Goal: Task Accomplishment & Management: Use online tool/utility

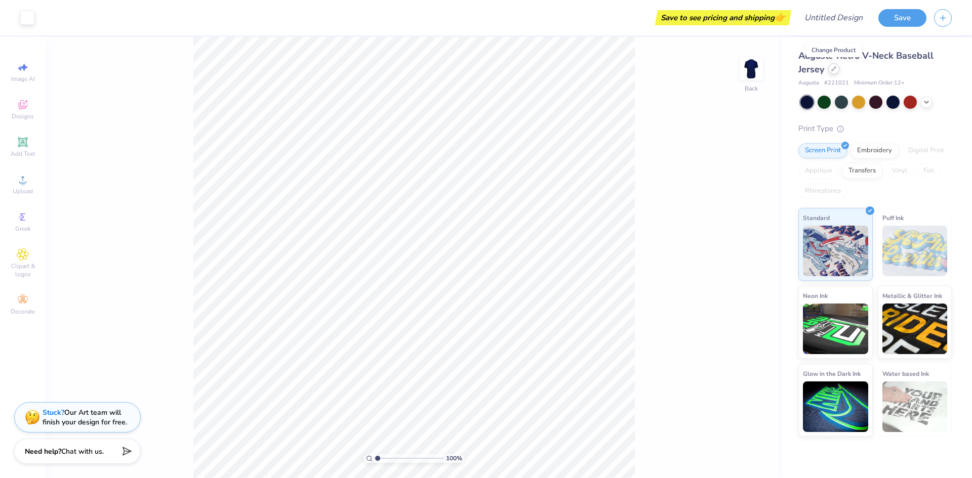
click at [833, 71] on icon at bounding box center [833, 68] width 5 height 5
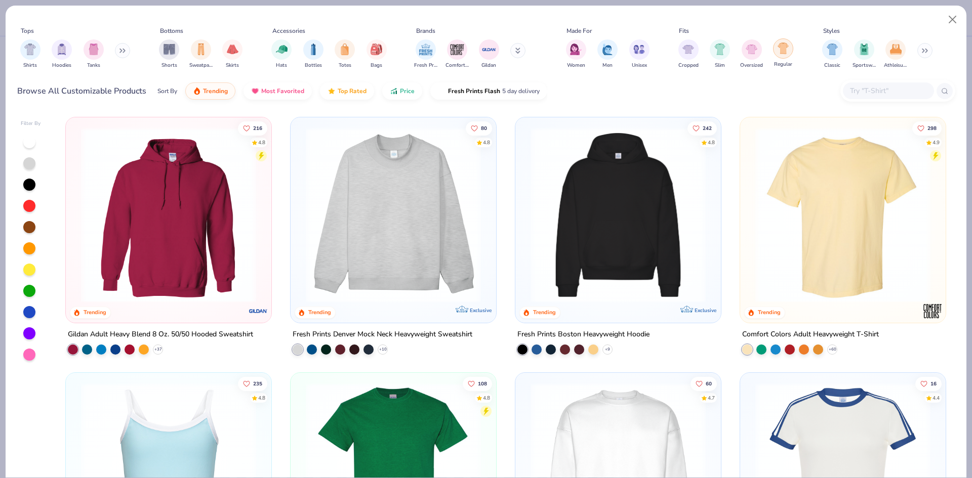
click at [791, 52] on div "filter for Regular" at bounding box center [783, 48] width 20 height 20
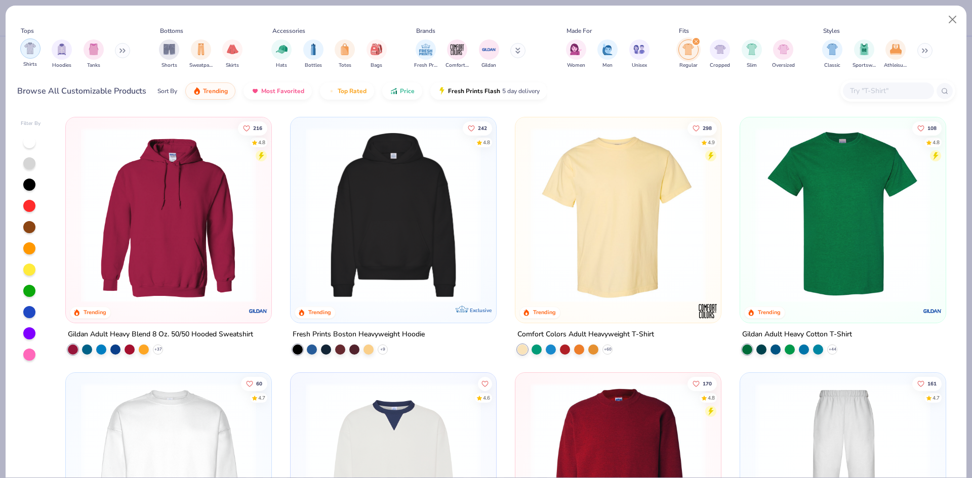
click at [29, 53] on img "filter for Shirts" at bounding box center [30, 49] width 12 height 12
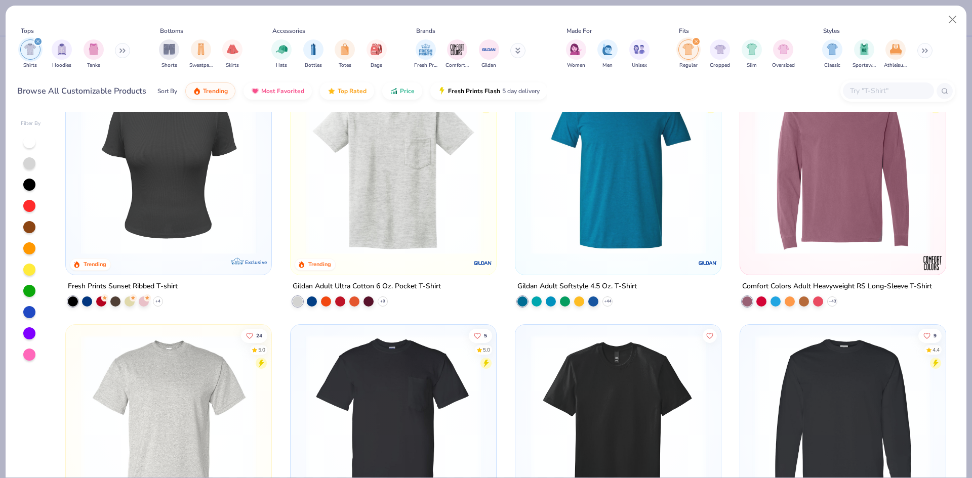
scroll to position [101, 0]
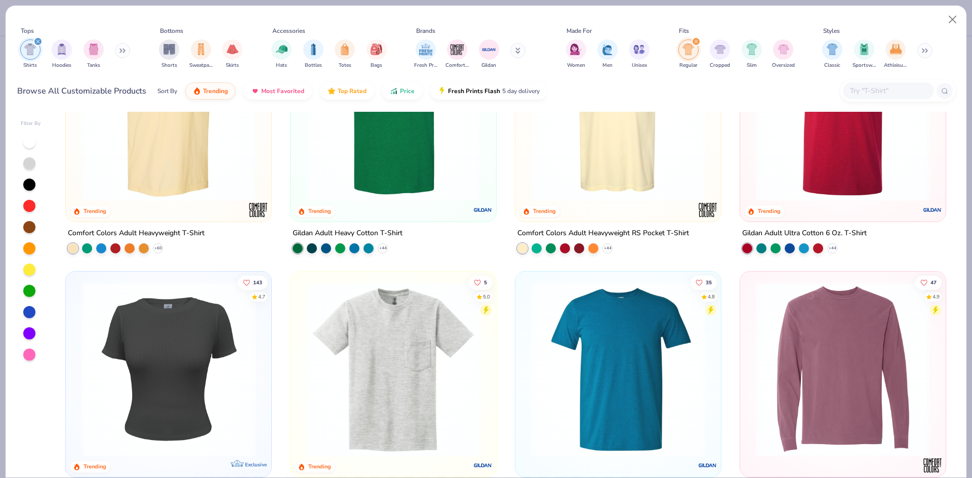
click at [174, 162] on img at bounding box center [168, 113] width 185 height 175
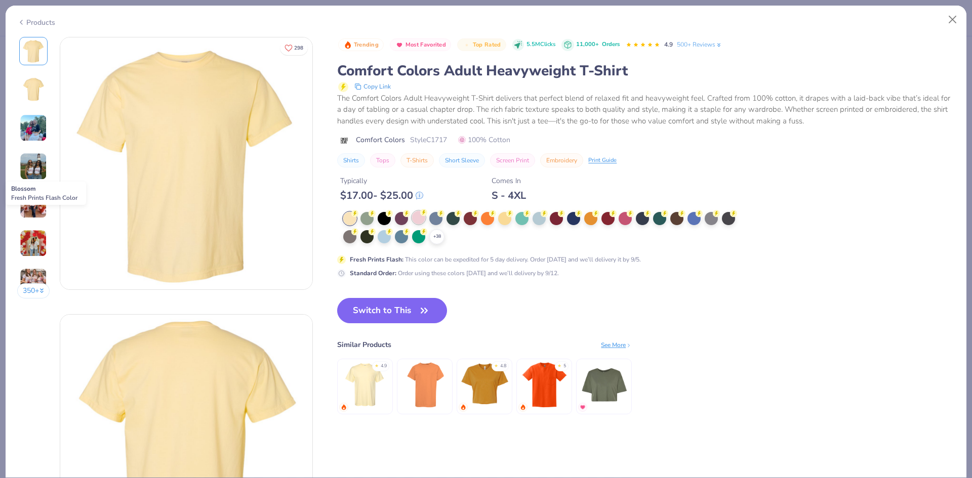
click at [416, 218] on div at bounding box center [418, 217] width 13 height 13
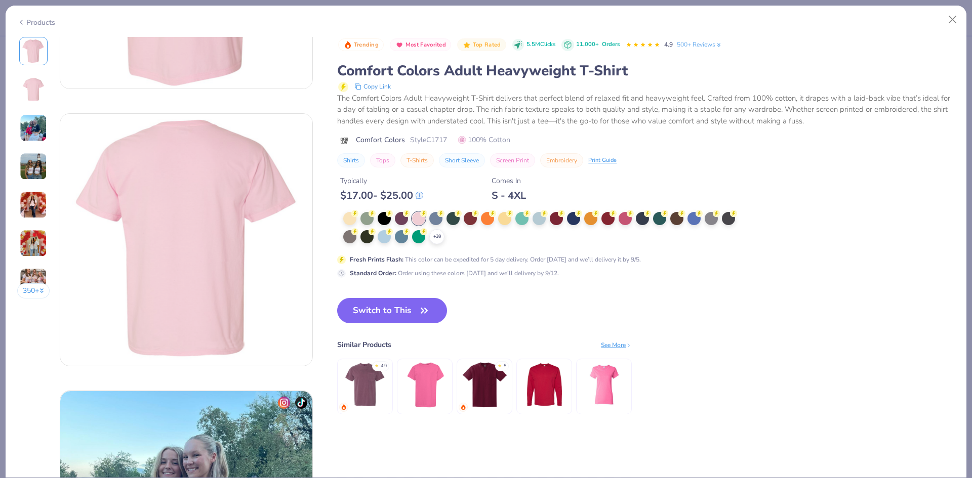
scroll to position [101, 0]
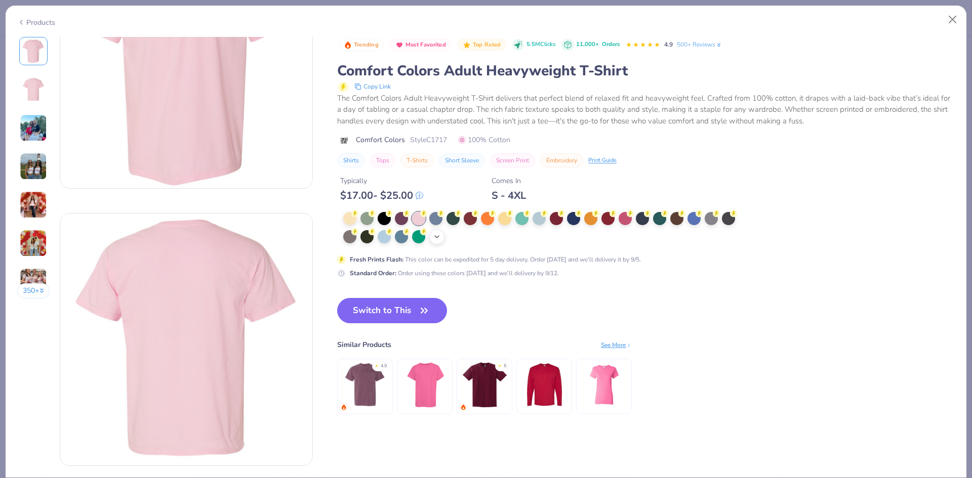
click at [438, 243] on div "+ 38" at bounding box center [436, 236] width 15 height 15
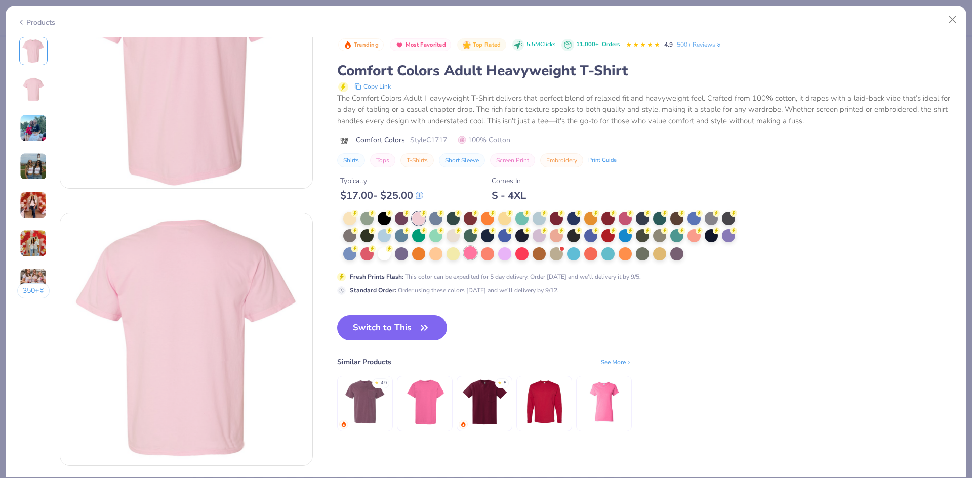
click at [465, 252] on div at bounding box center [469, 252] width 13 height 13
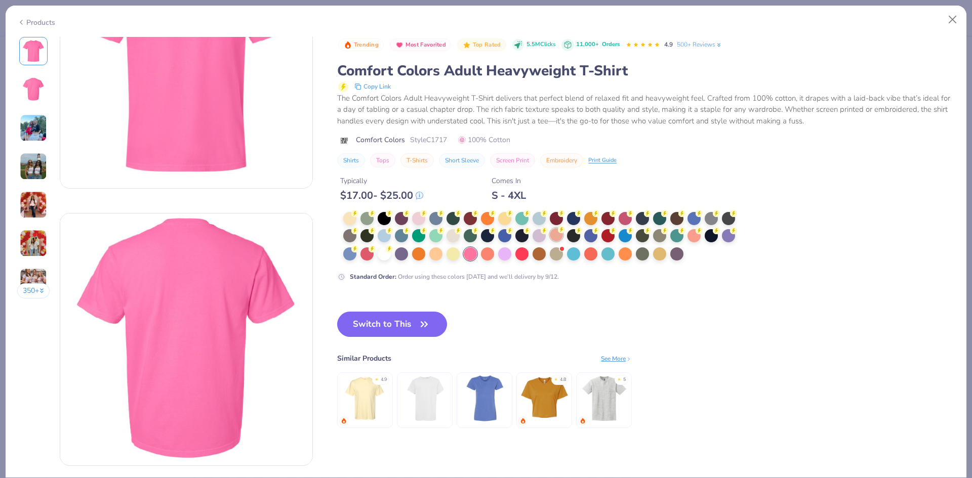
click at [556, 237] on div at bounding box center [556, 234] width 13 height 13
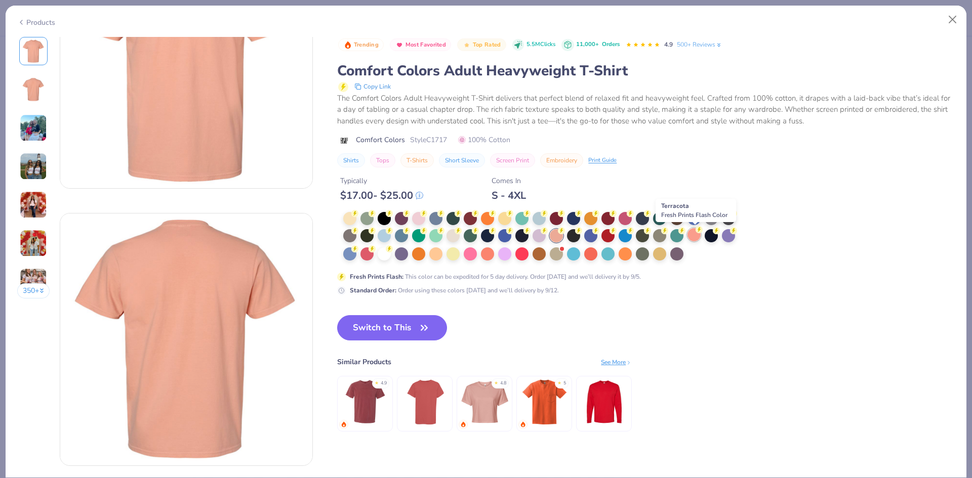
click at [693, 233] on div at bounding box center [693, 234] width 13 height 13
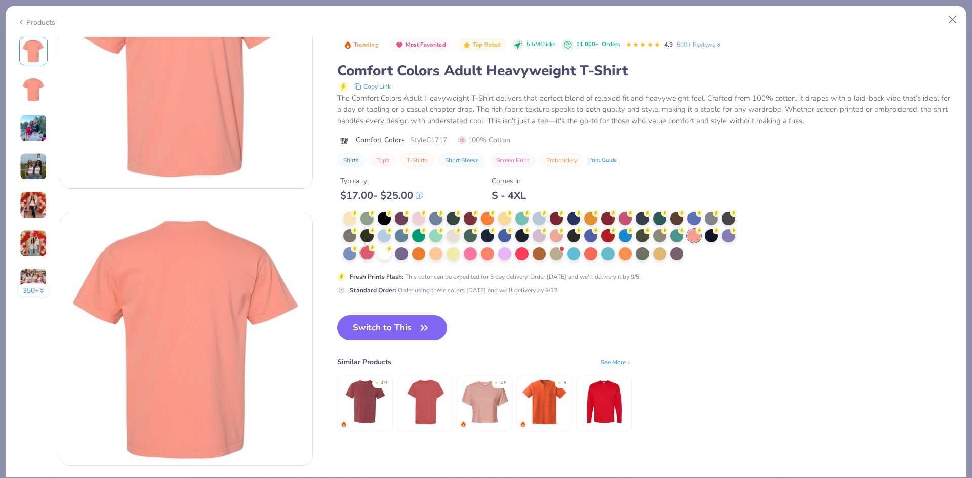
click at [361, 254] on div at bounding box center [366, 252] width 13 height 13
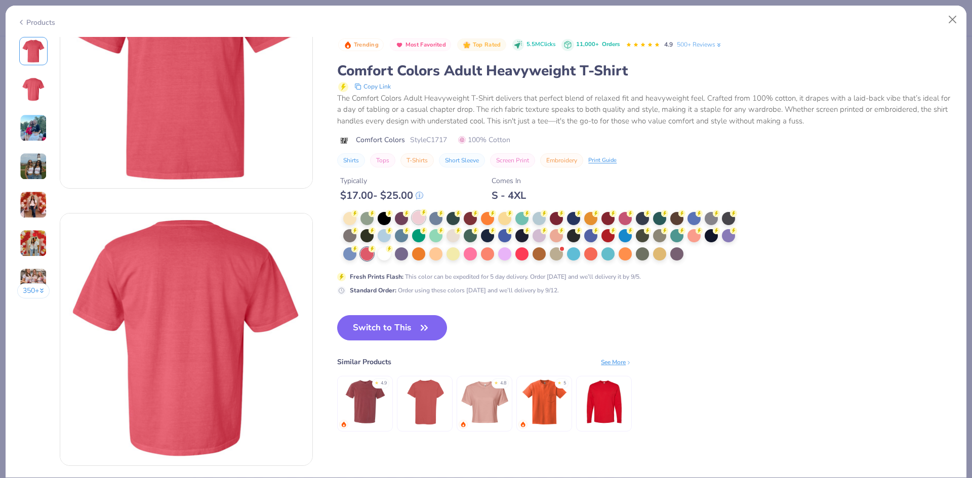
click at [415, 216] on div at bounding box center [418, 217] width 13 height 13
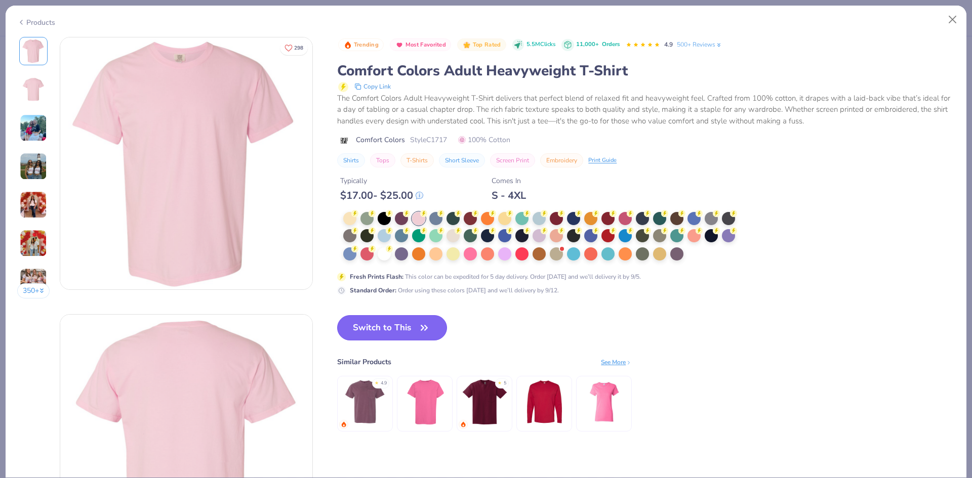
click at [356, 322] on button "Switch to This" at bounding box center [392, 327] width 110 height 25
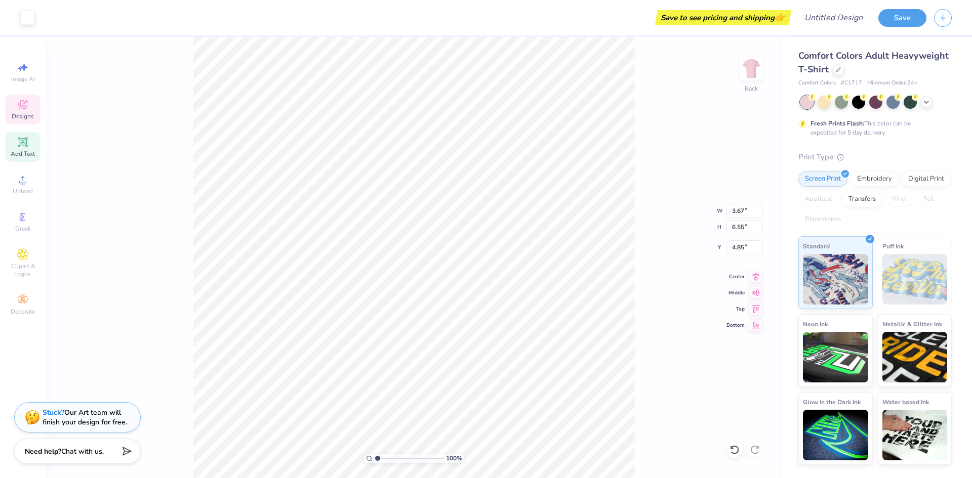
click at [26, 149] on div "Add Text" at bounding box center [22, 147] width 35 height 30
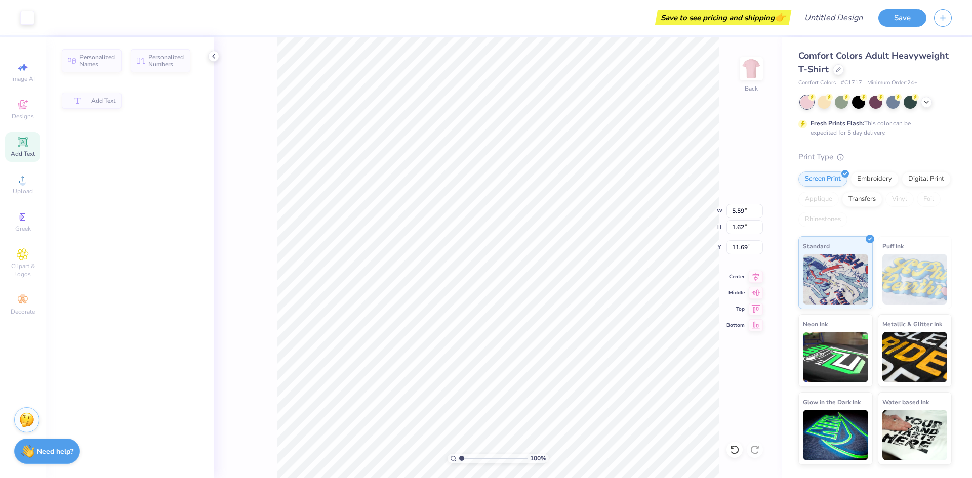
type input "5.59"
type input "1.62"
type input "11.69"
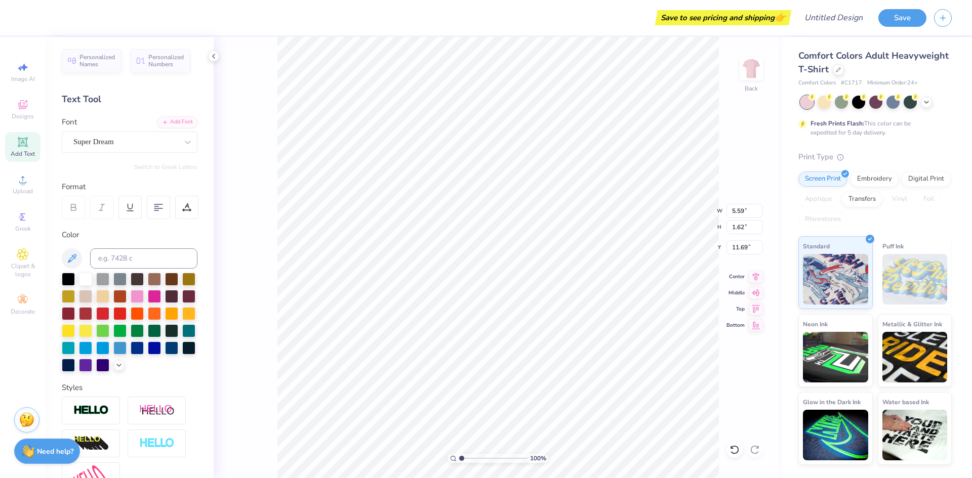
type input "10.00"
type input "1.80"
type input "3.05"
type textarea "VOLLEYBALL"
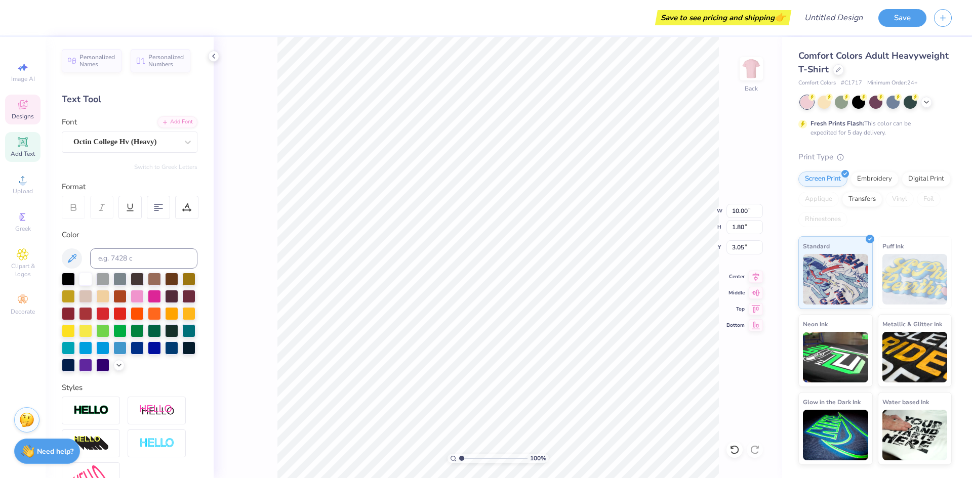
scroll to position [8, 4]
type textarea "NPC Intermurals"
click at [470, 222] on li "Cut" at bounding box center [509, 229] width 79 height 20
type input "3.67"
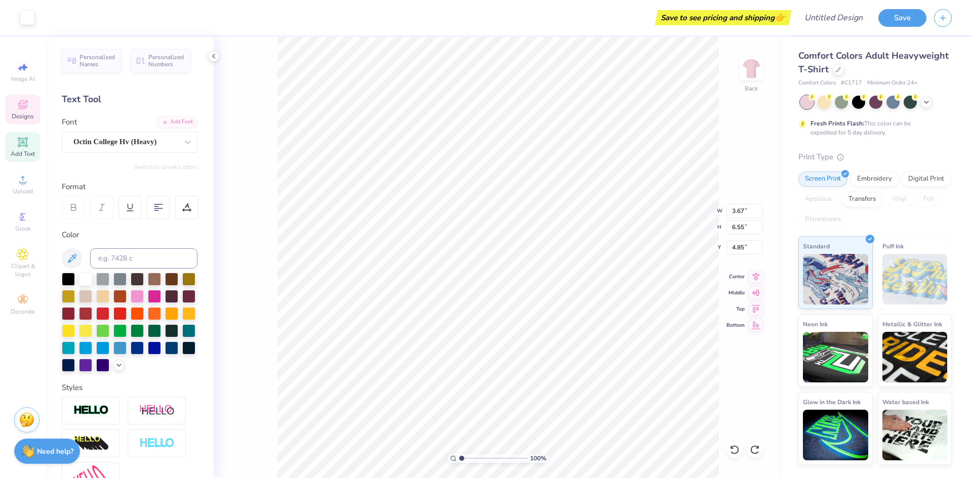
type input "6.55"
type input "4.85"
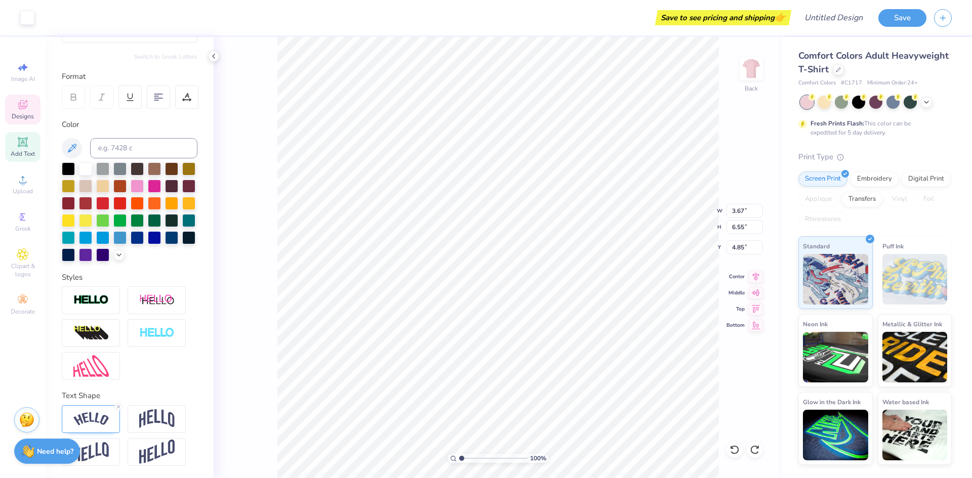
scroll to position [128, 0]
type input "8.48"
type input "1.60"
type input "3.15"
click at [143, 427] on img at bounding box center [156, 418] width 35 height 19
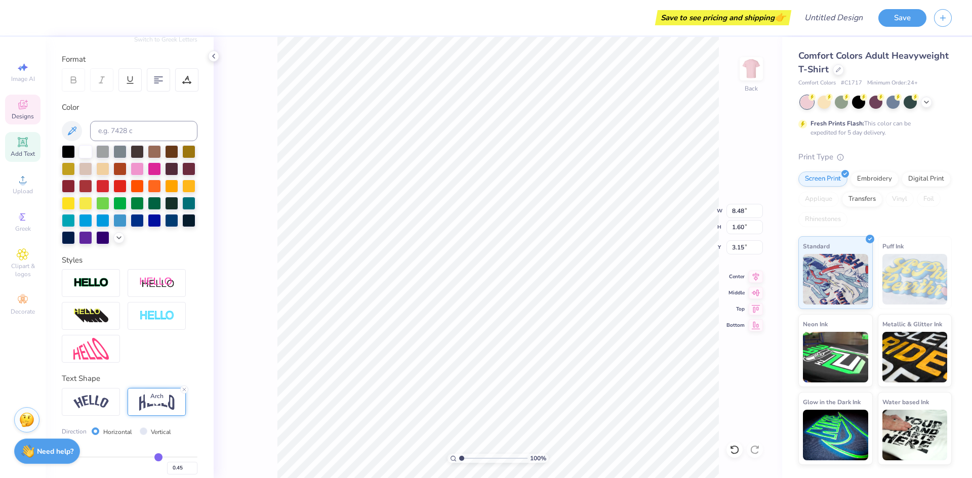
type input "7.68"
type input "2.09"
type input "2.90"
type input "9.90"
type input "2.70"
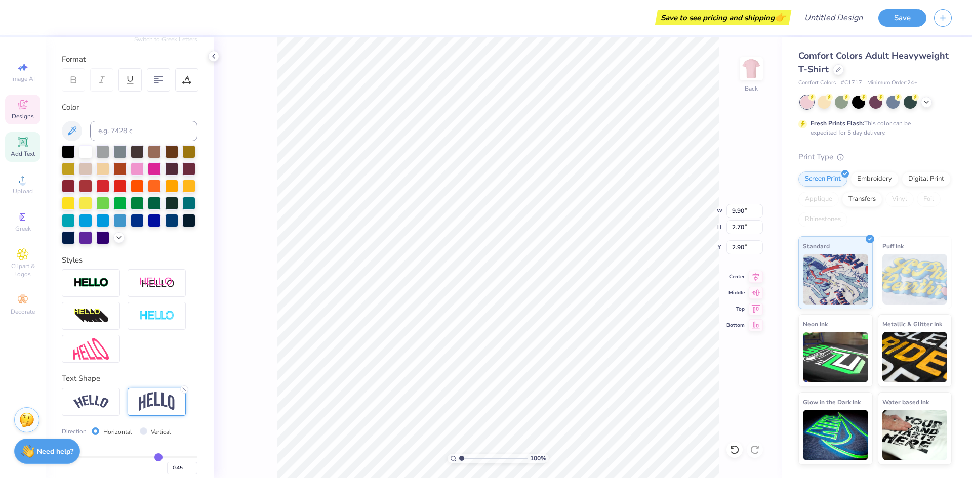
type input "2.73"
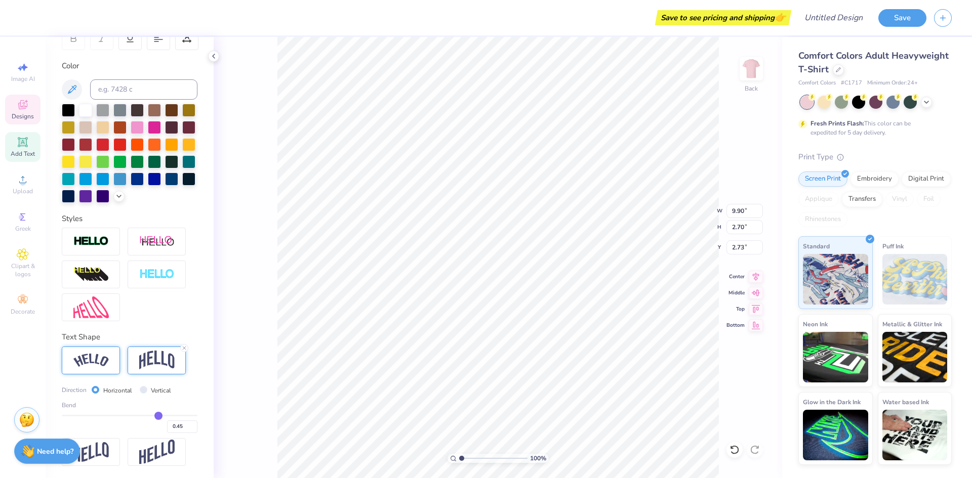
scroll to position [186, 0]
type input "0.43"
type input "0.39"
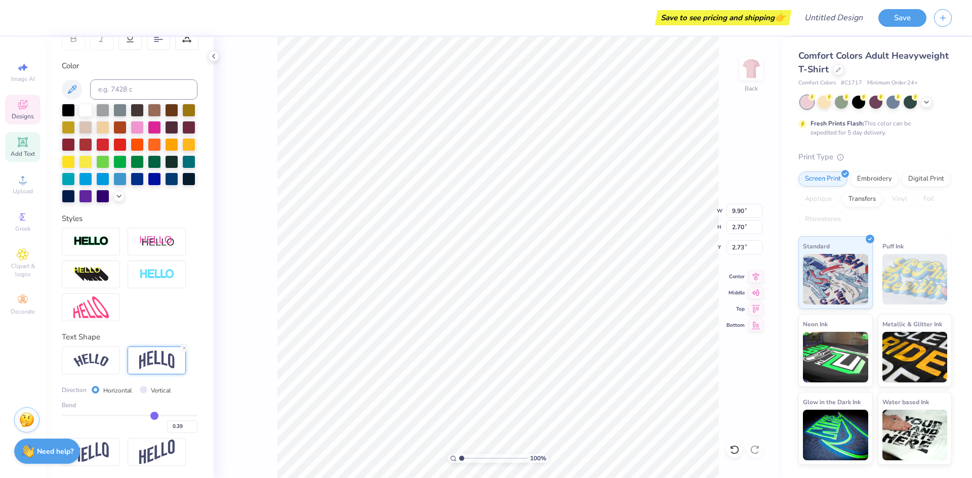
type input "0.36"
type input "0.35"
type input "0.32"
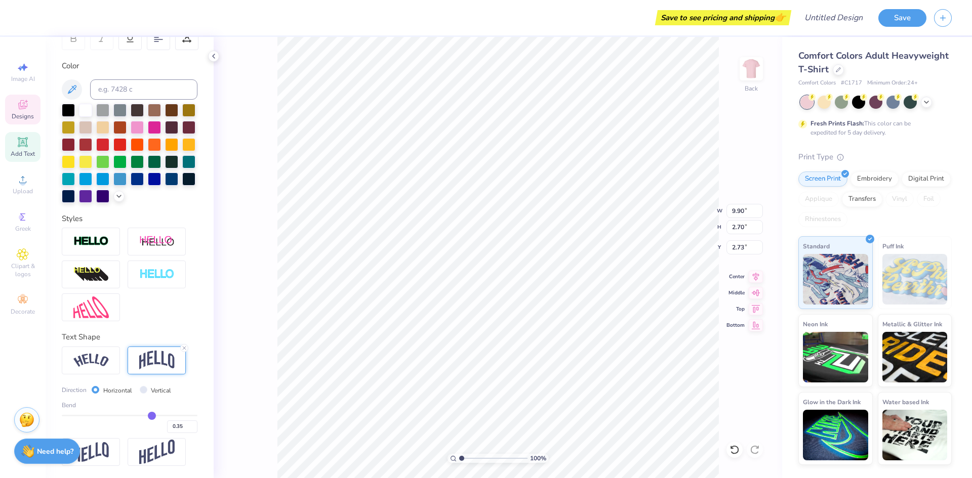
type input "0.32"
type input "0.3"
type input "0.30"
type input "0.27"
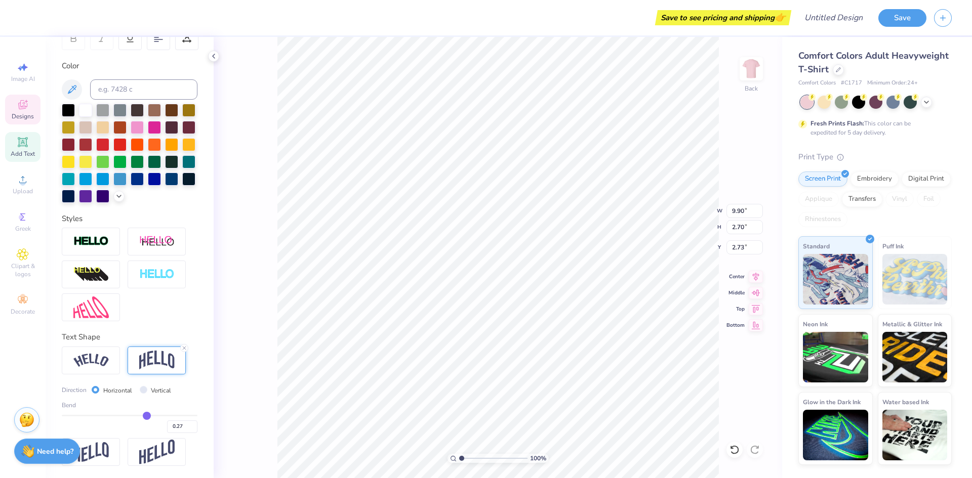
type input "0.26"
type input "0.25"
type input "0.23"
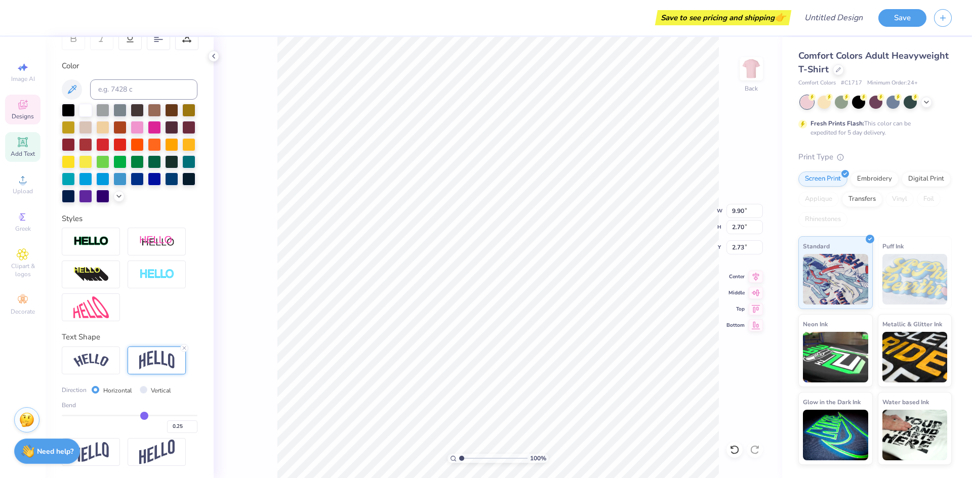
type input "0.23"
type input "0.22"
type input "0.2"
type input "0.20"
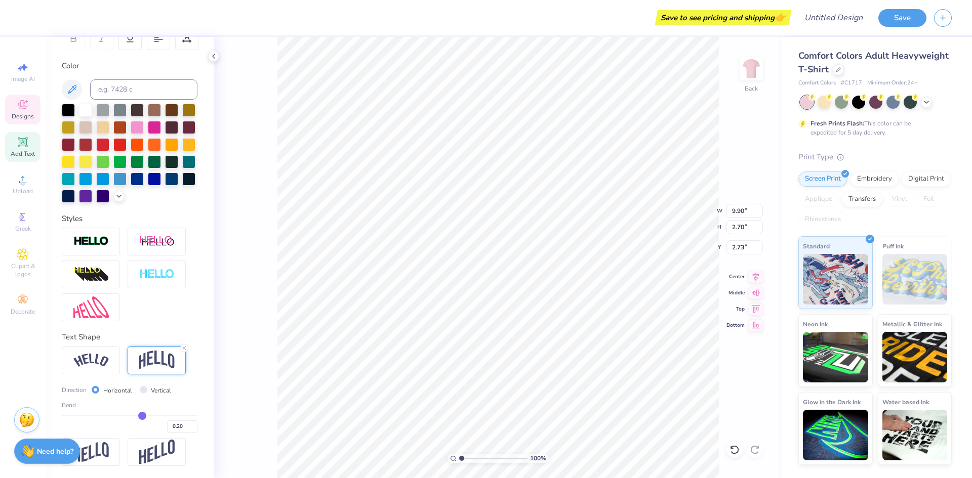
type input "0.19"
type input "0.18"
type input "0.16"
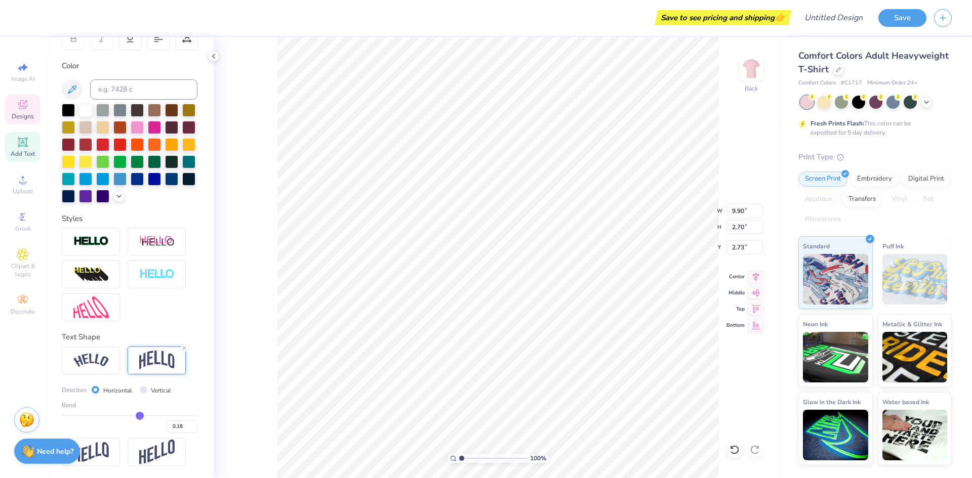
type input "0.16"
type input "0.15"
type input "0.13"
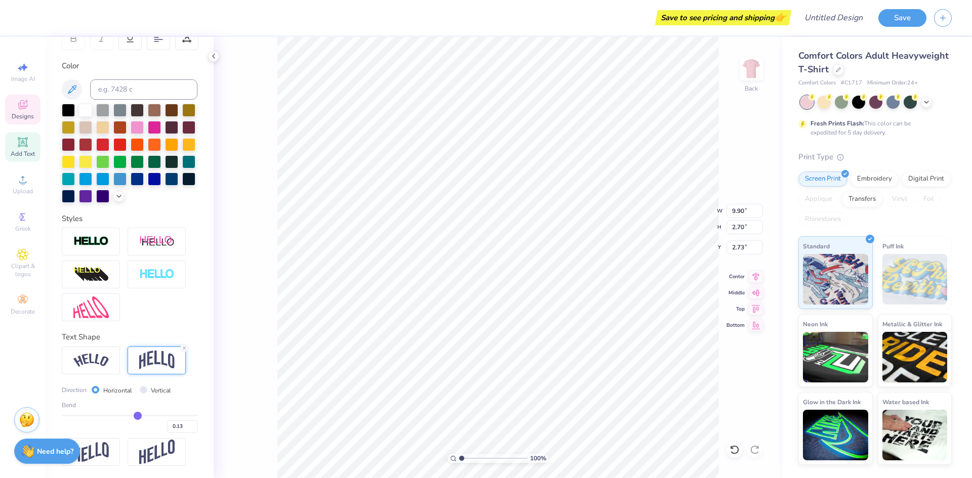
type input "0.11"
type input "0.1"
type input "0.10"
type input "0.09"
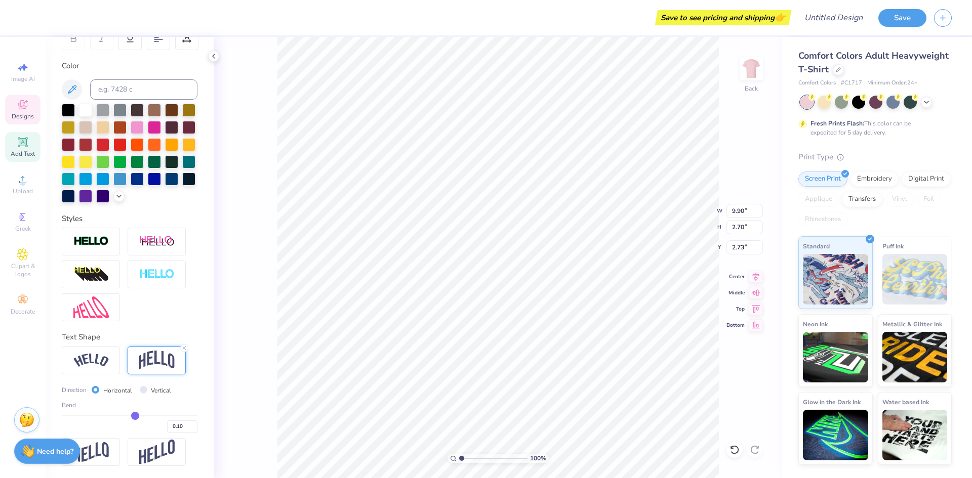
type input "0.09"
type input "0.07"
type input "0.06"
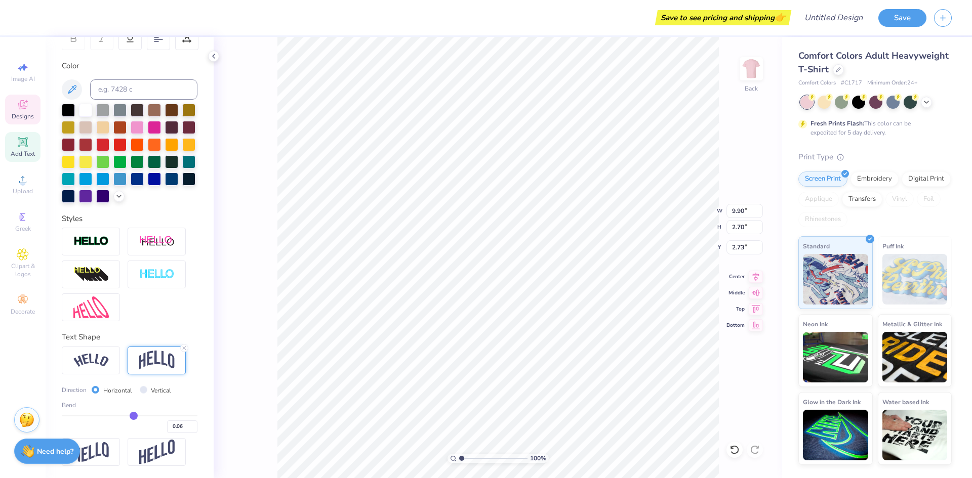
type input "0.05"
type input "-0.11"
type input "1.07"
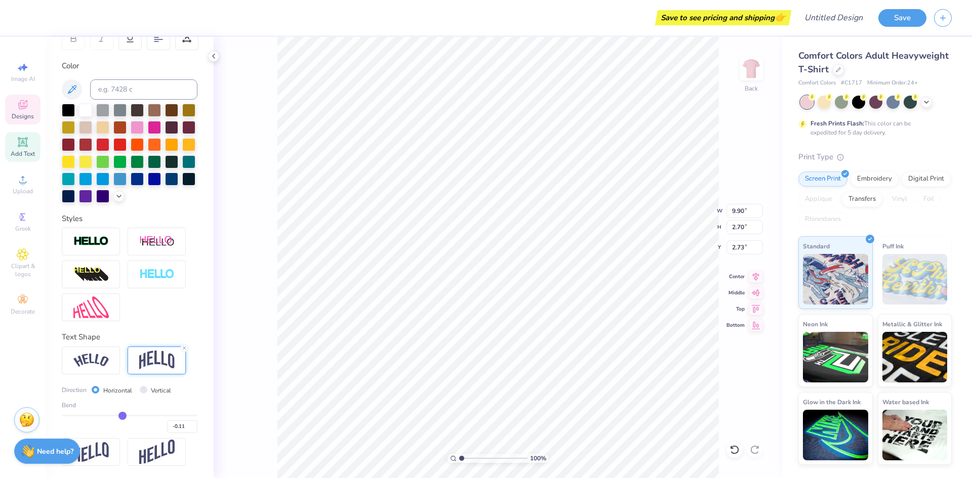
type input "3.55"
type input "-0.22"
type input "-0.27"
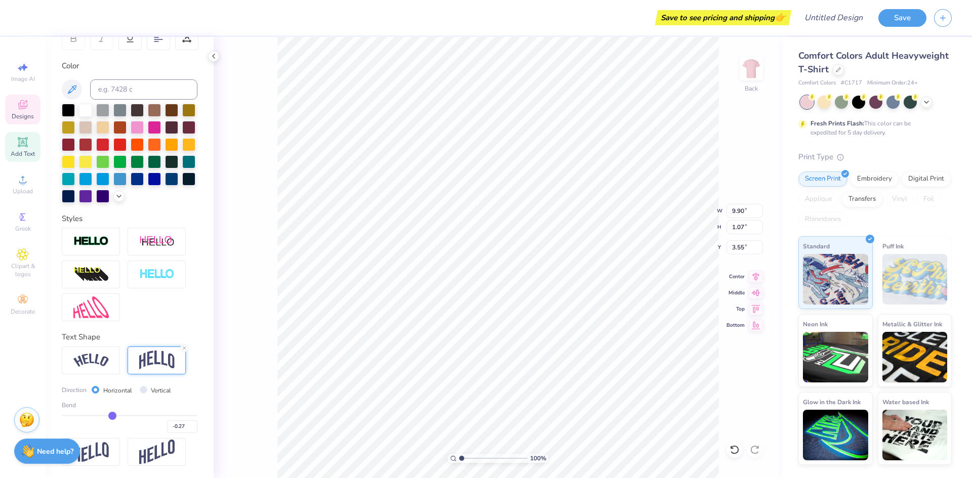
type input "-0.28"
type input "-0.29"
type input "-0.31"
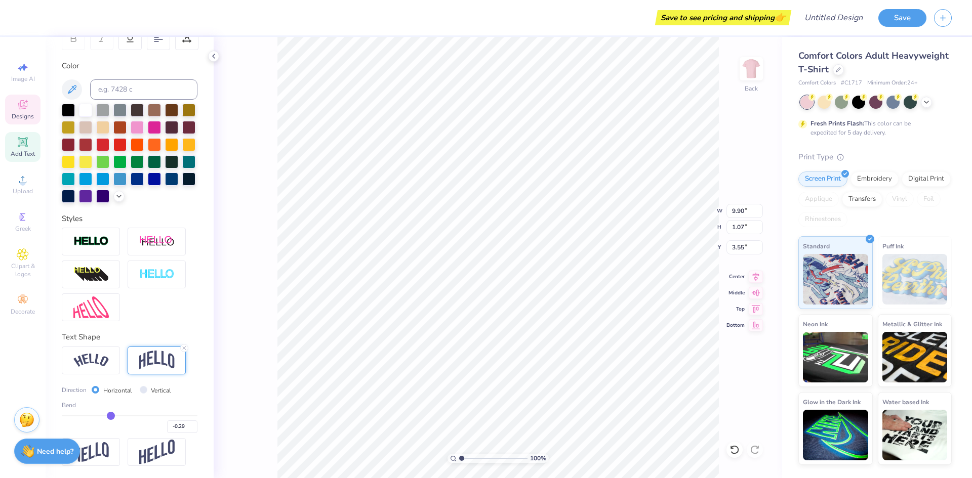
type input "-0.31"
type input "-0.32"
type input "-0.34"
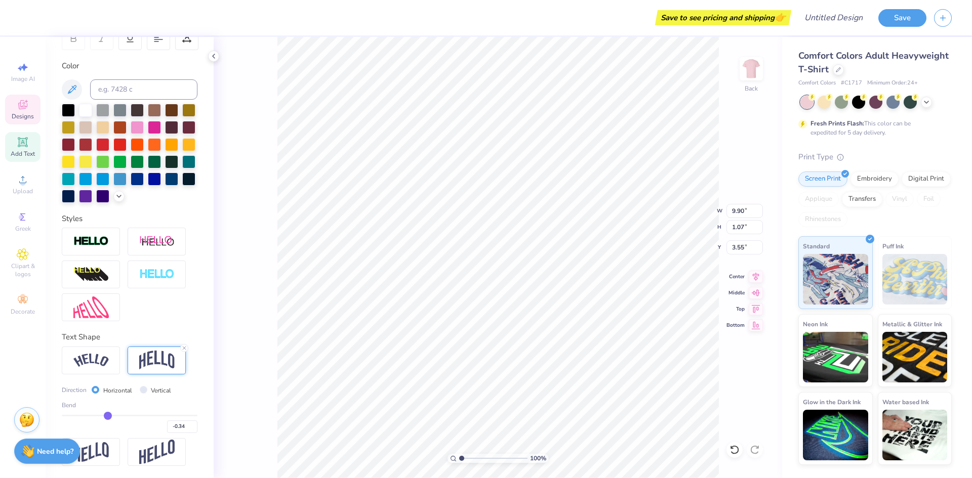
type input "-0.35"
type input "-0.37"
type input "-0.38"
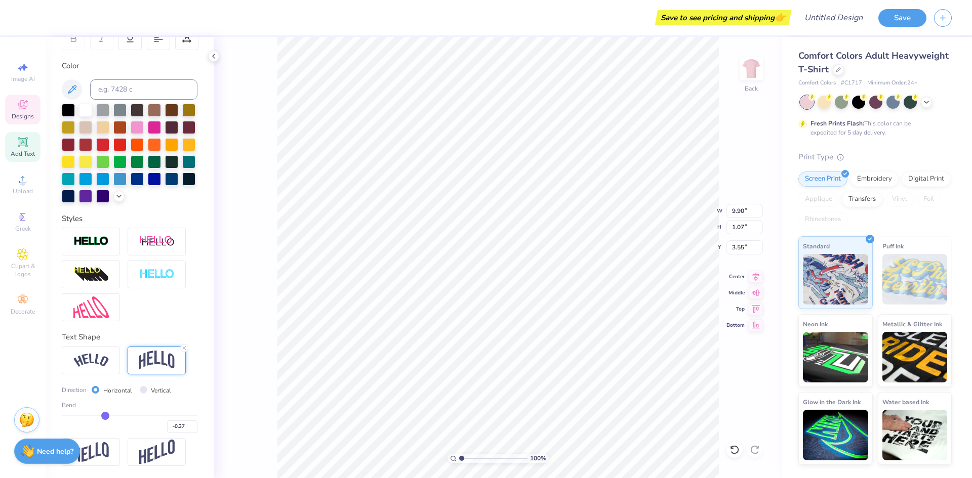
type input "-0.38"
type input "-0.39"
type input "-0.4"
type input "-0.40"
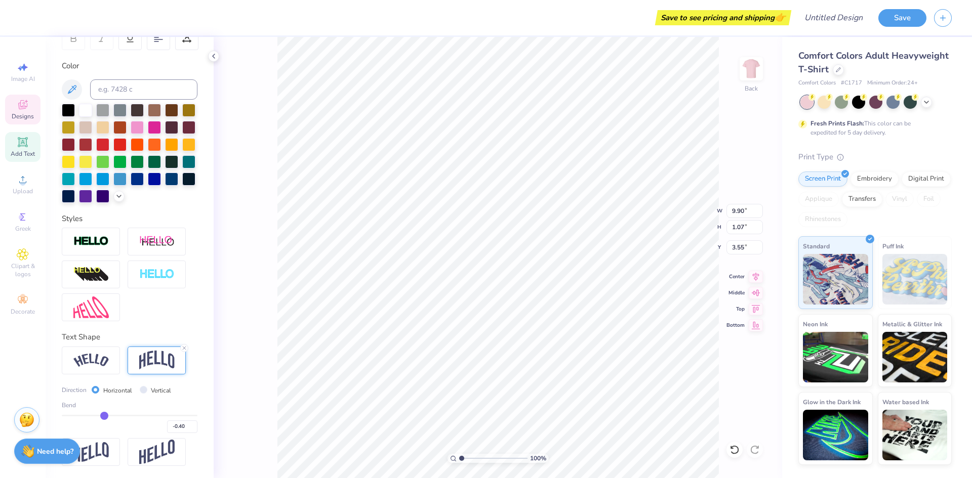
type input "-0.38"
type input "-0.34"
type input "-0.33"
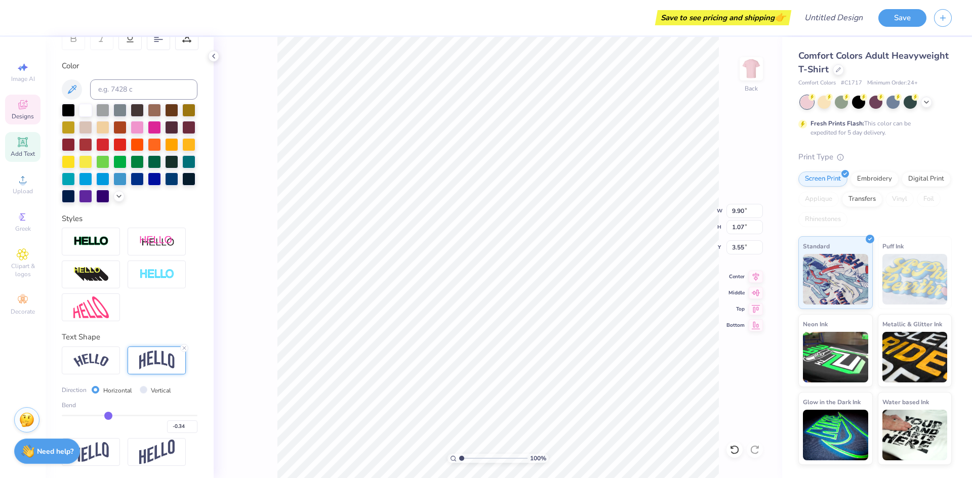
type input "-0.33"
type input "-0.31"
type input "-0.28"
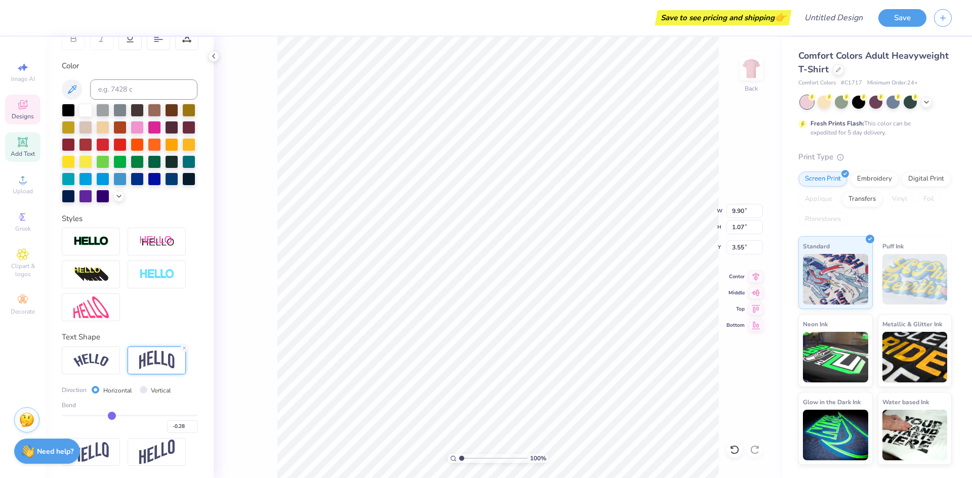
type input "-0.25"
type input "-0.23"
type input "-0.18"
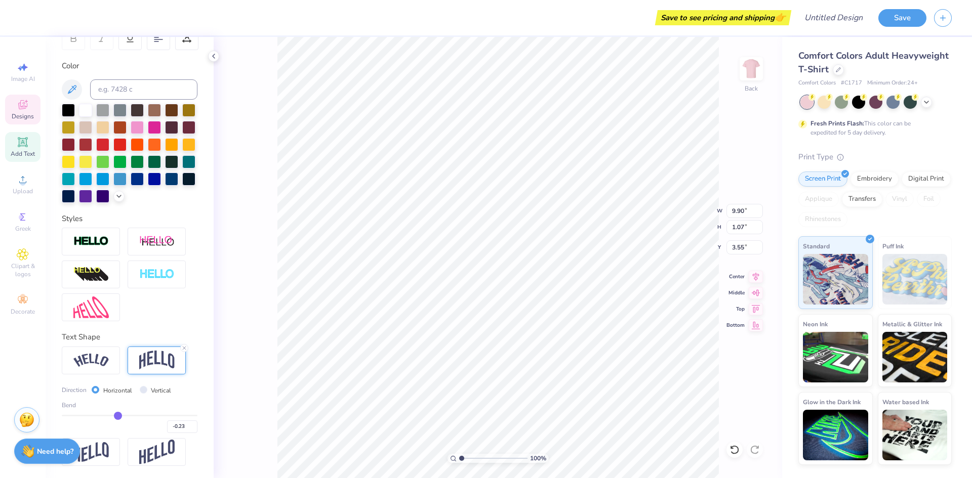
type input "-0.18"
type input "-0.15"
type input "-0.11"
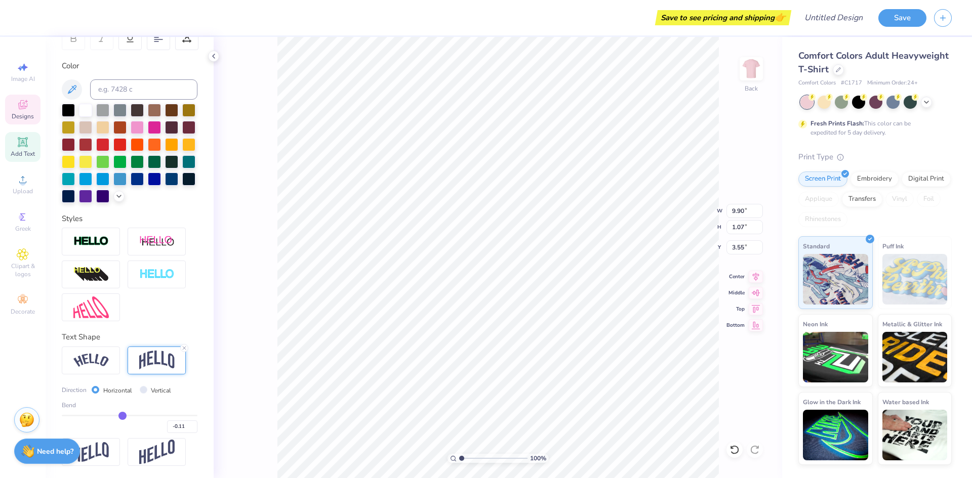
type input "-0.09"
type input "-0.06"
type input "-0.05"
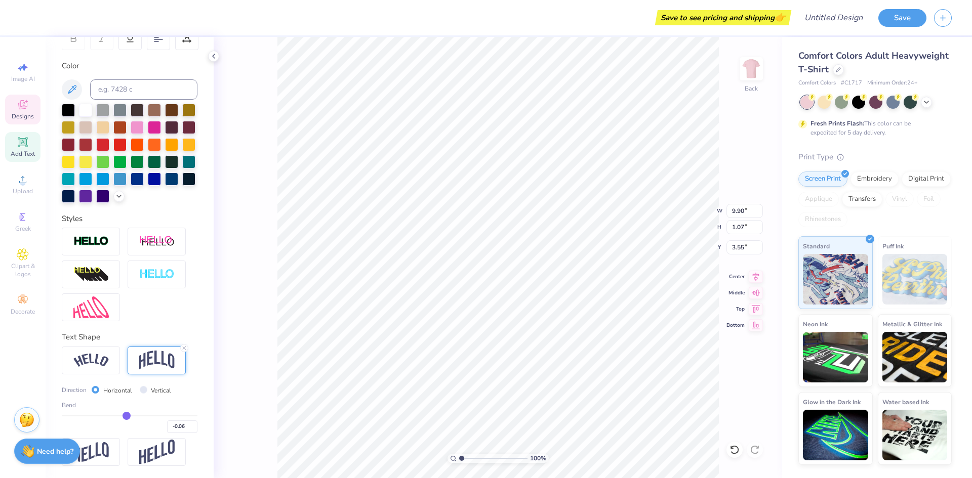
type input "-0.05"
type input "-0.04"
type input "-0.01"
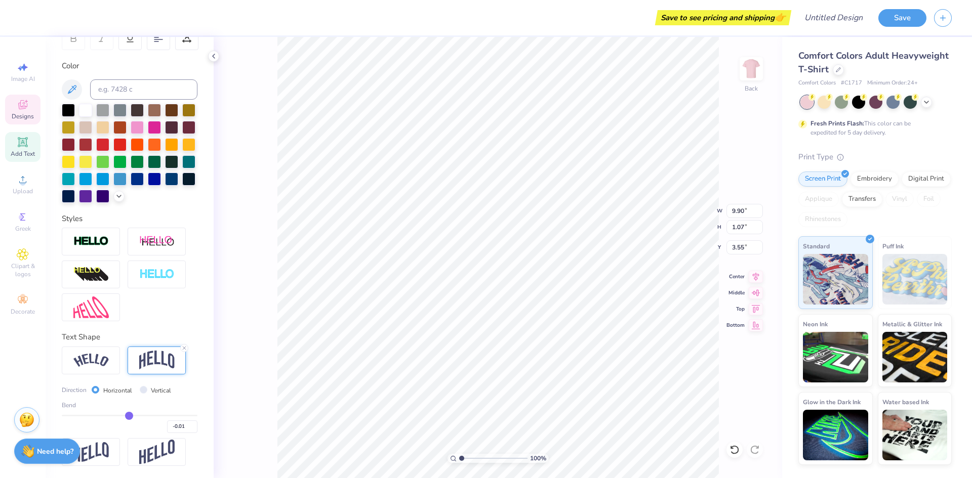
type input "0"
type input "0.00"
type input "0.03"
type input "0.05"
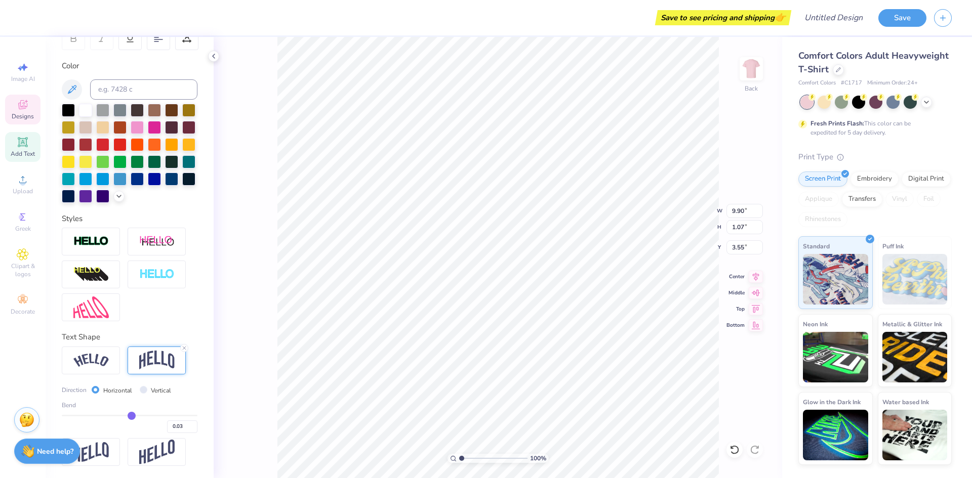
type input "0.05"
type input "0.06"
type input "0.07"
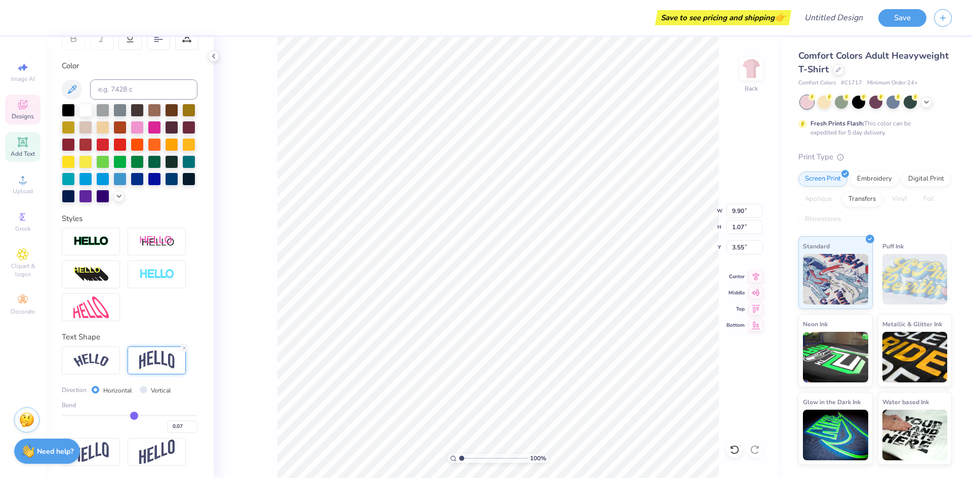
type input "0.08"
type input "0.09"
type input "0.1"
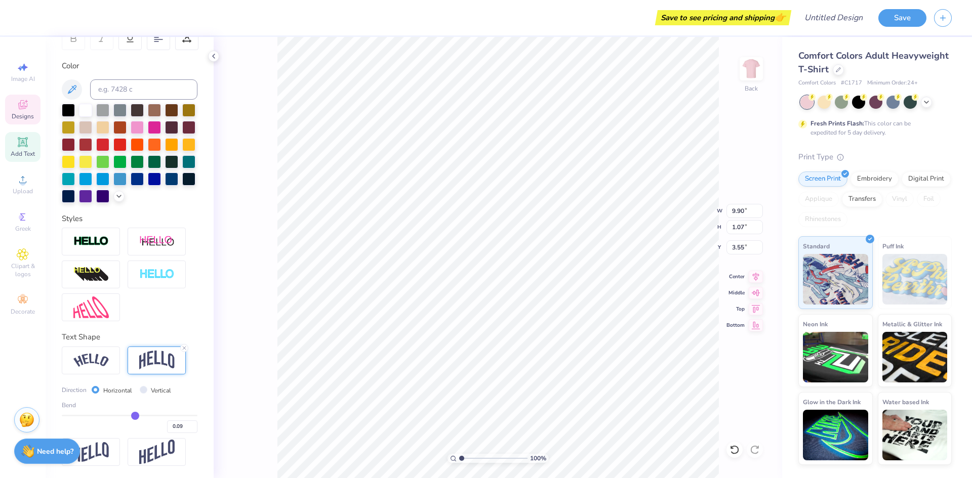
type input "0.10"
type input "0.11"
type input "0.14"
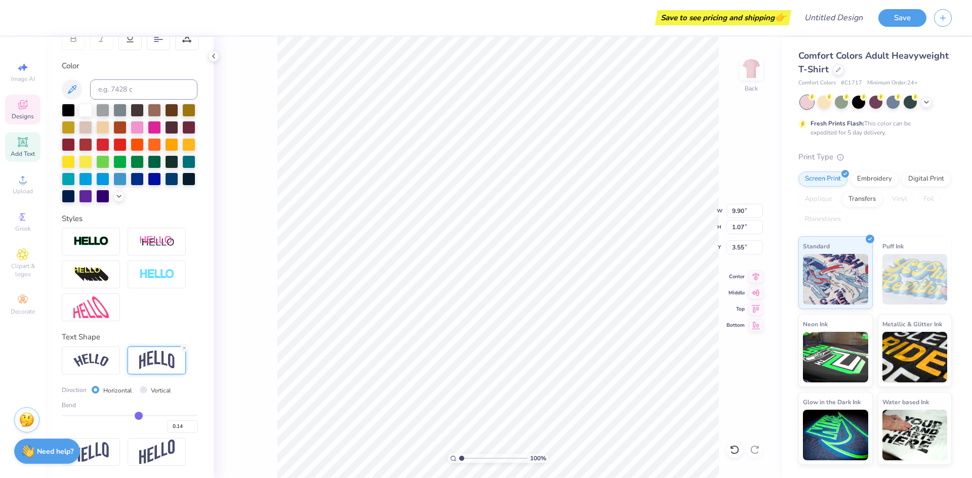
type input "0.15"
type input "0.16"
type input "0.18"
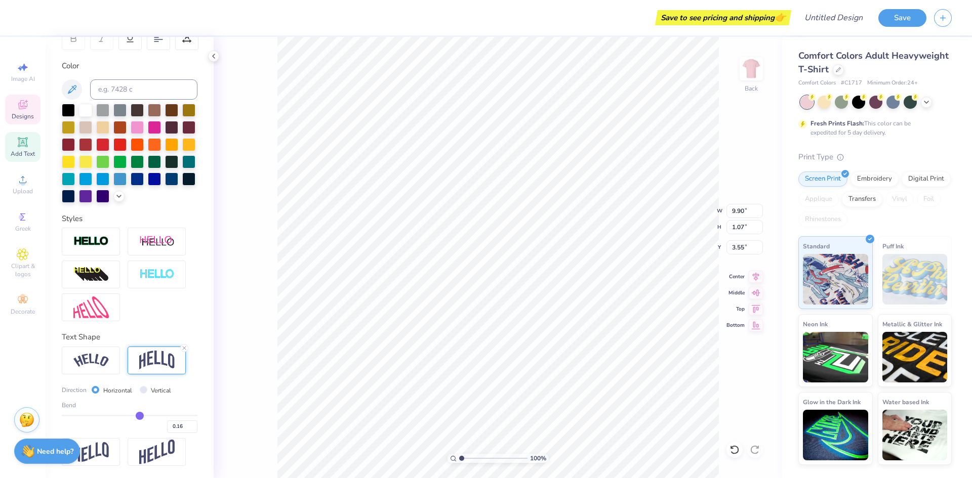
type input "0.18"
type input "0.22"
type input "0.23"
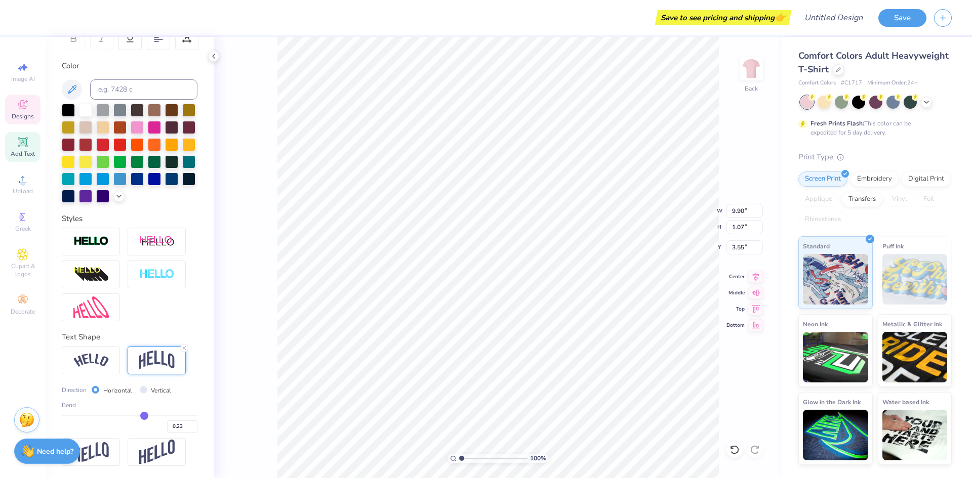
type input "0.27"
type input "0.31"
type input "0.32"
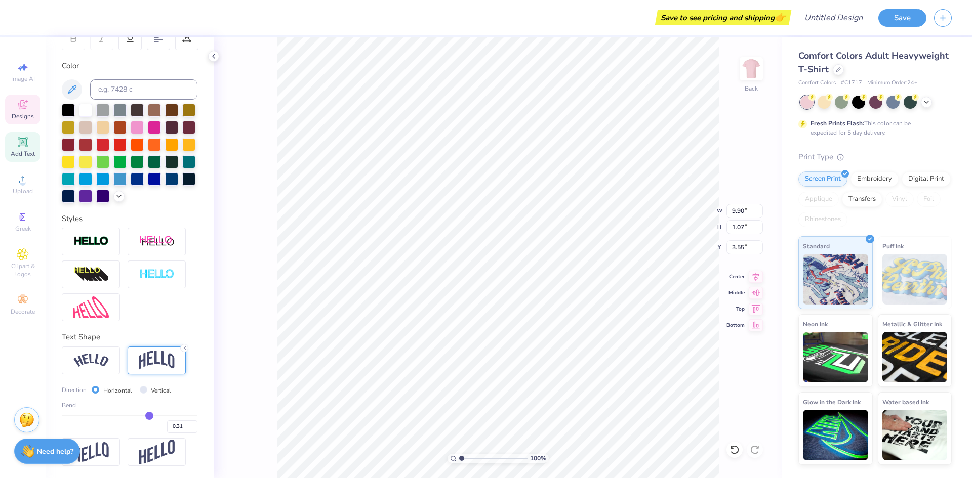
type input "0.32"
type input "0.33"
type input "0.34"
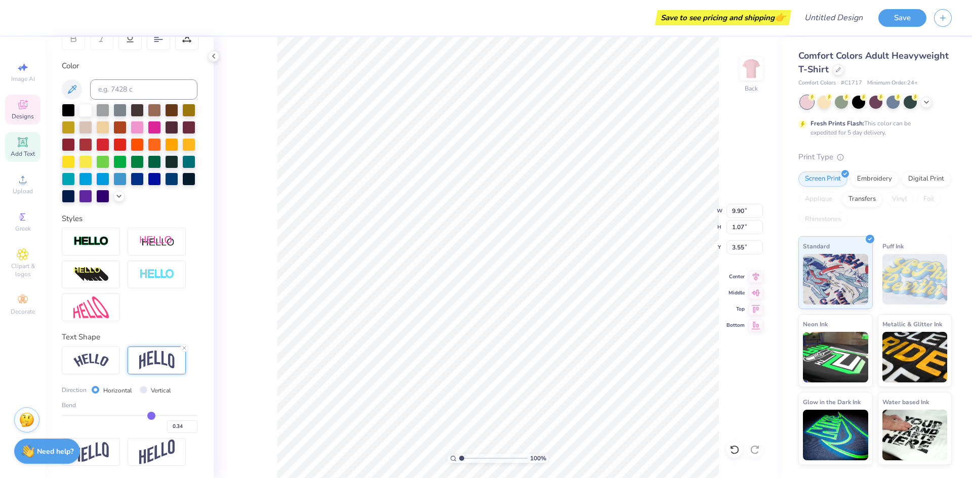
type input "0.36"
type input "0.38"
type input "0.41"
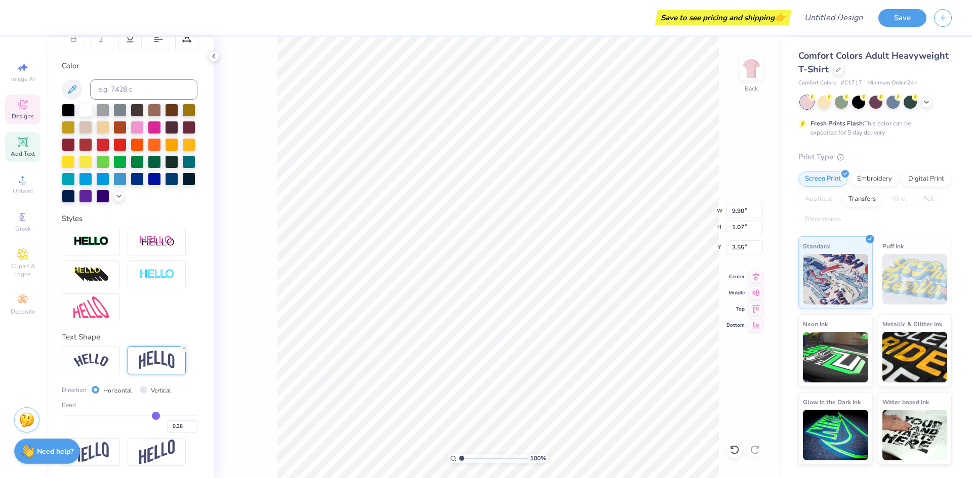
type input "0.41"
type input "0.42"
type input "0.43"
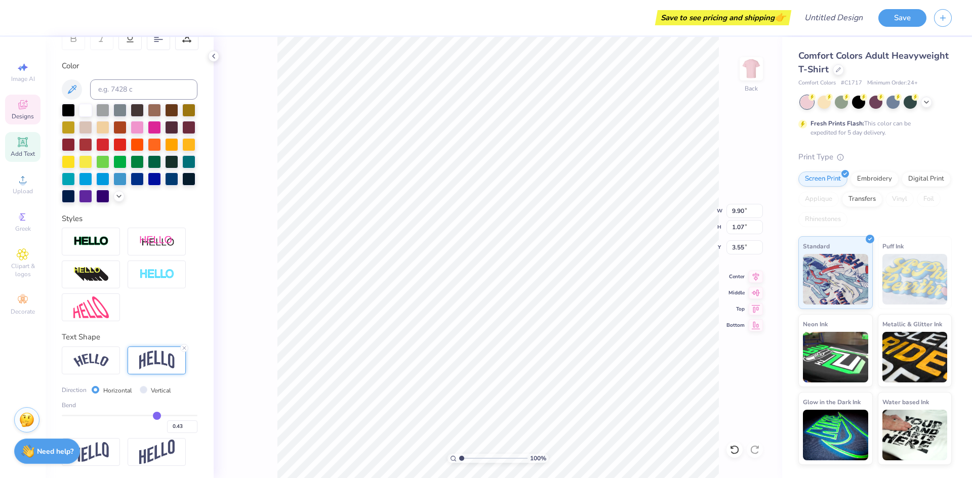
type input "0.47"
type input "0.49"
type input "0.52"
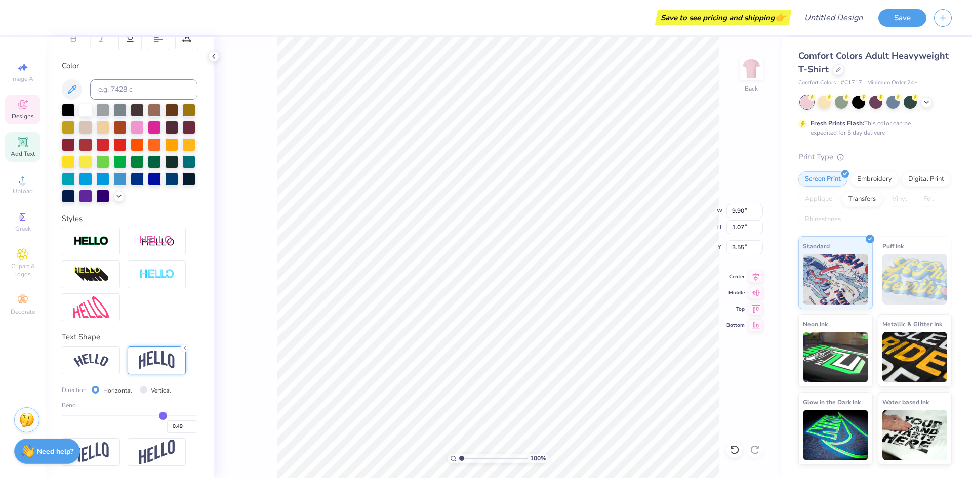
type input "0.52"
type input "0.54"
type input "0.55"
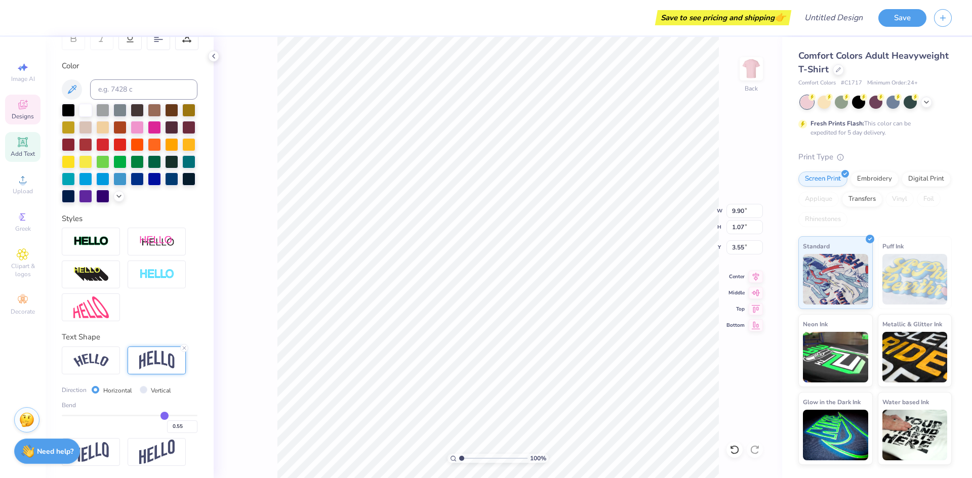
type input "0.59"
type input "0.6"
type input "0.60"
type input "0.63"
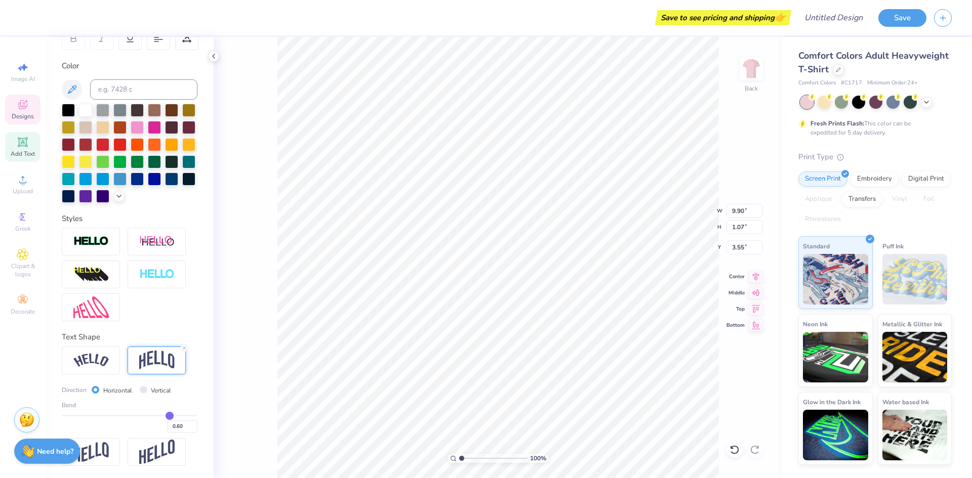
type input "0.63"
type input "0.65"
type input "0.68"
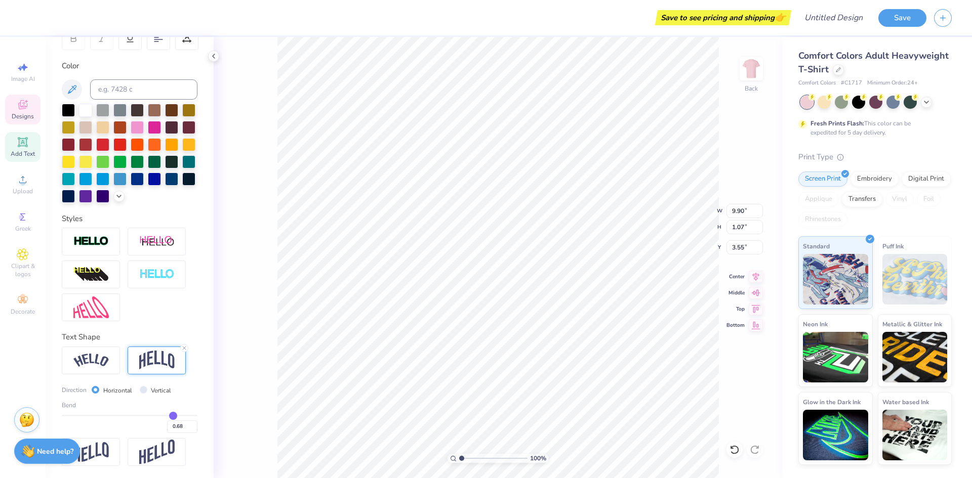
type input "0.71"
type input "0.73"
type input "0.75"
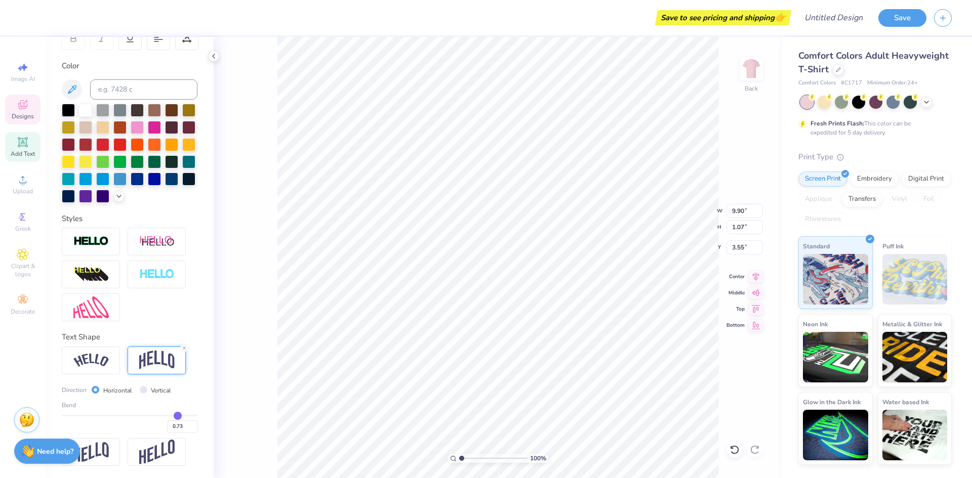
type input "0.75"
drag, startPoint x: 155, startPoint y: 413, endPoint x: 107, endPoint y: 409, distance: 48.3
click at [107, 415] on input "range" at bounding box center [130, 416] width 136 height 2
drag, startPoint x: 110, startPoint y: 419, endPoint x: 133, endPoint y: 419, distance: 22.8
click at [133, 419] on div "-0.32" at bounding box center [130, 424] width 136 height 18
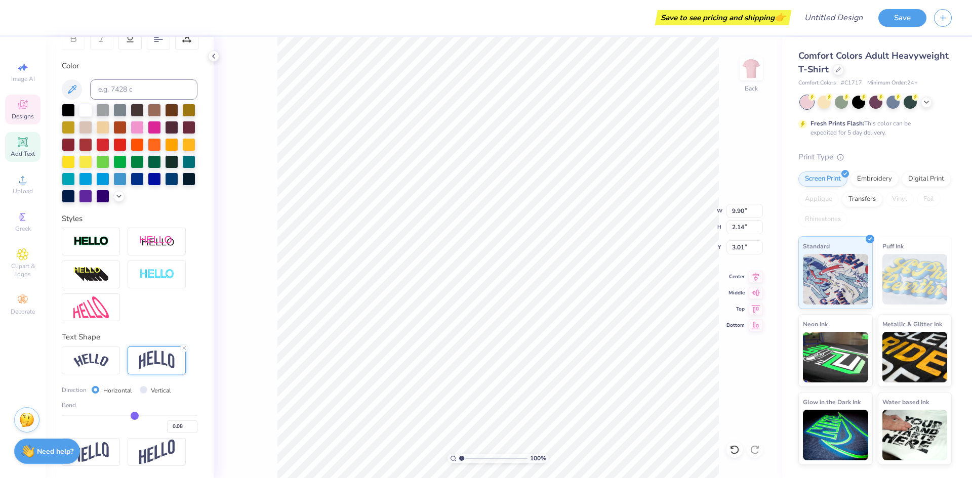
drag, startPoint x: 108, startPoint y: 417, endPoint x: 131, endPoint y: 413, distance: 22.5
click at [131, 415] on input "range" at bounding box center [130, 416] width 136 height 2
drag, startPoint x: 132, startPoint y: 417, endPoint x: 147, endPoint y: 418, distance: 15.2
click at [147, 416] on input "range" at bounding box center [130, 416] width 136 height 2
click at [143, 416] on input "range" at bounding box center [130, 416] width 136 height 2
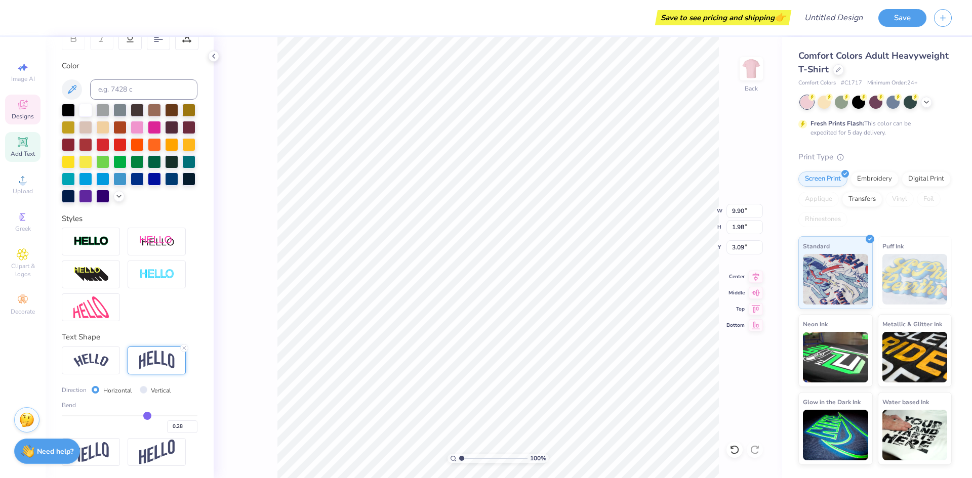
drag, startPoint x: 157, startPoint y: 418, endPoint x: 157, endPoint y: 412, distance: 6.1
click at [157, 416] on div "0.28" at bounding box center [130, 424] width 136 height 18
click at [269, 282] on div "100 % Back W 3.67 3.67 " H 6.55 6.55 " Y 4.85 4.85 " Center Middle Top Bottom" at bounding box center [498, 257] width 568 height 441
click at [843, 17] on input "Design Title" at bounding box center [820, 18] width 99 height 20
click at [763, 173] on div "100 % Back" at bounding box center [498, 257] width 568 height 441
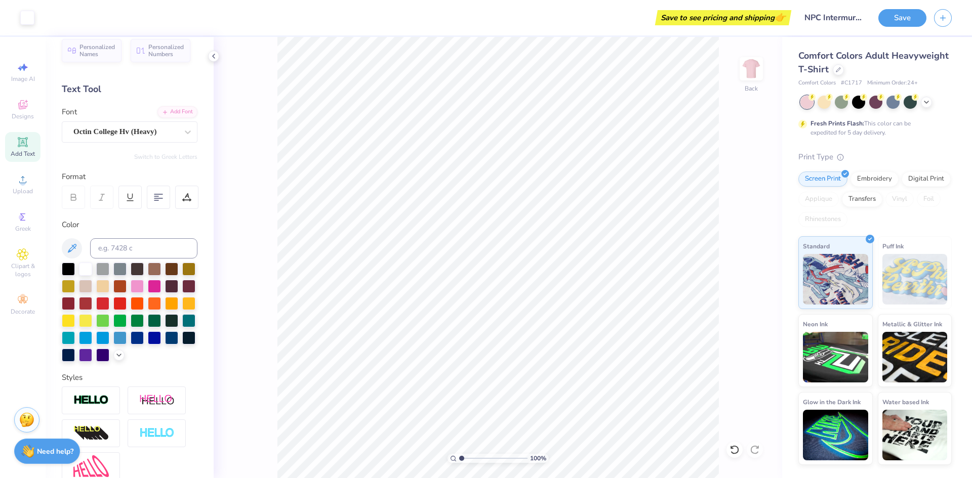
scroll to position [0, 0]
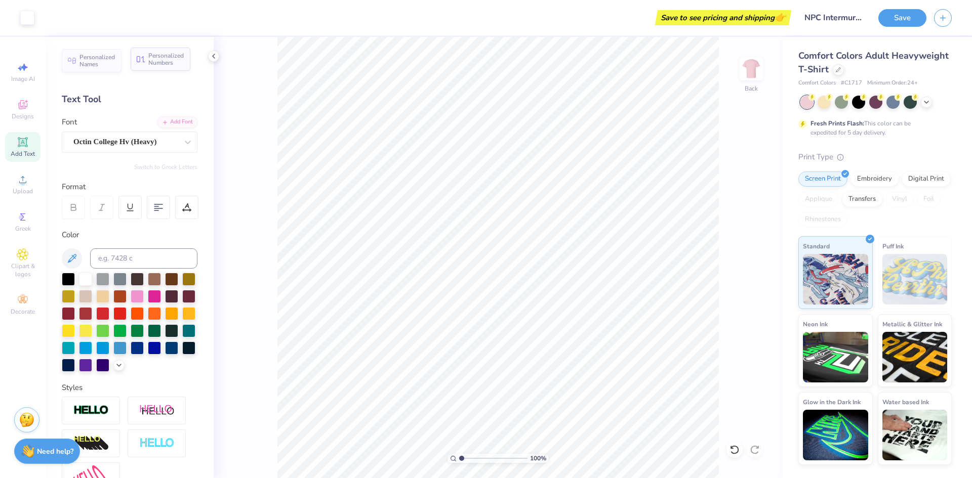
click at [153, 63] on span "Personalized Numbers" at bounding box center [166, 59] width 36 height 14
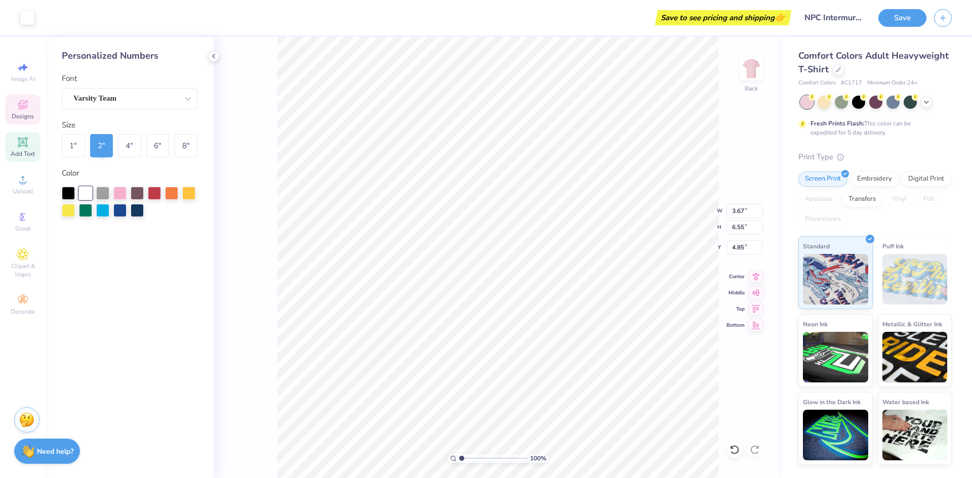
click at [26, 142] on icon at bounding box center [23, 142] width 8 height 8
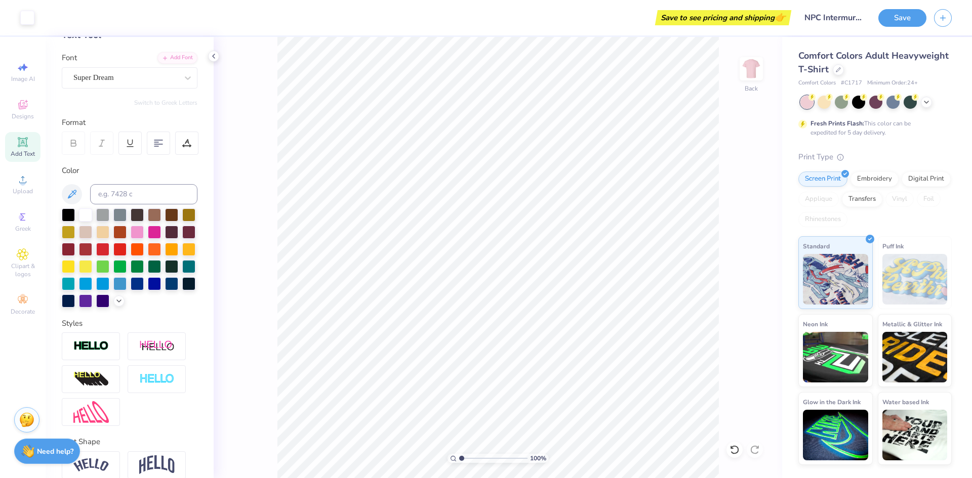
scroll to position [128, 0]
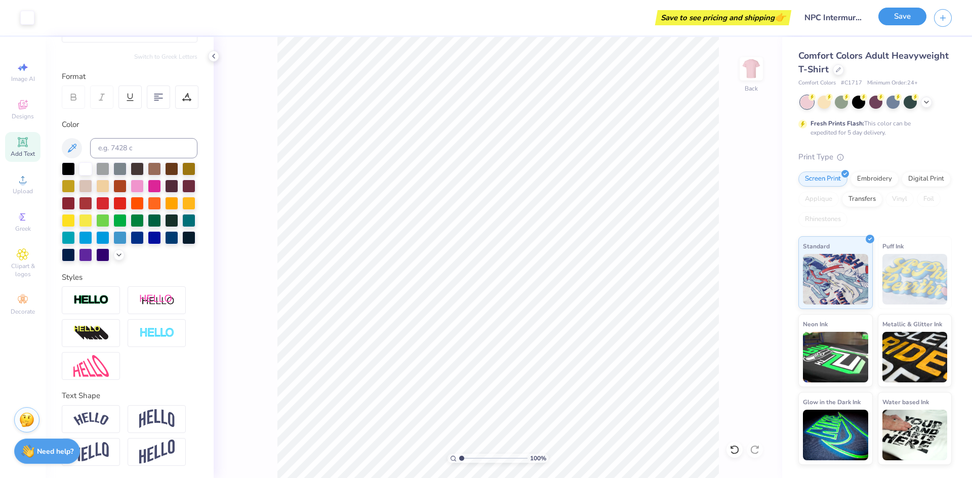
click at [913, 15] on button "Save" at bounding box center [902, 17] width 48 height 18
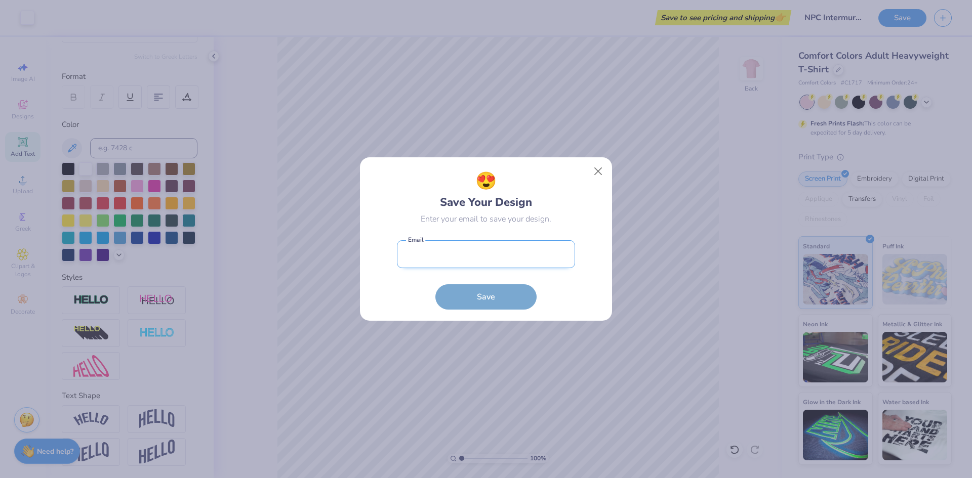
click at [433, 252] on input "email" at bounding box center [486, 254] width 178 height 28
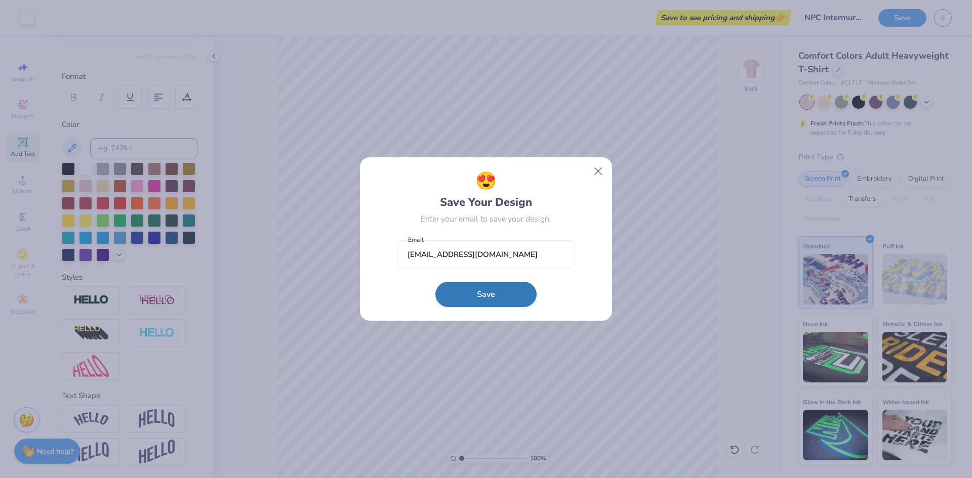
click at [466, 303] on button "Save" at bounding box center [485, 294] width 101 height 25
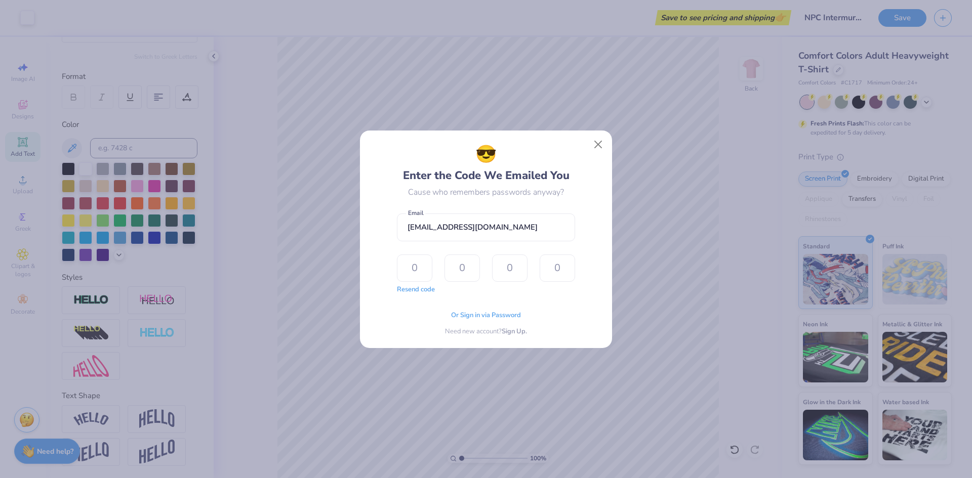
click at [402, 293] on div "Resend code" at bounding box center [416, 290] width 38 height 10
click at [407, 285] on button "Resend code" at bounding box center [416, 288] width 38 height 10
click at [412, 266] on input "text" at bounding box center [414, 268] width 35 height 27
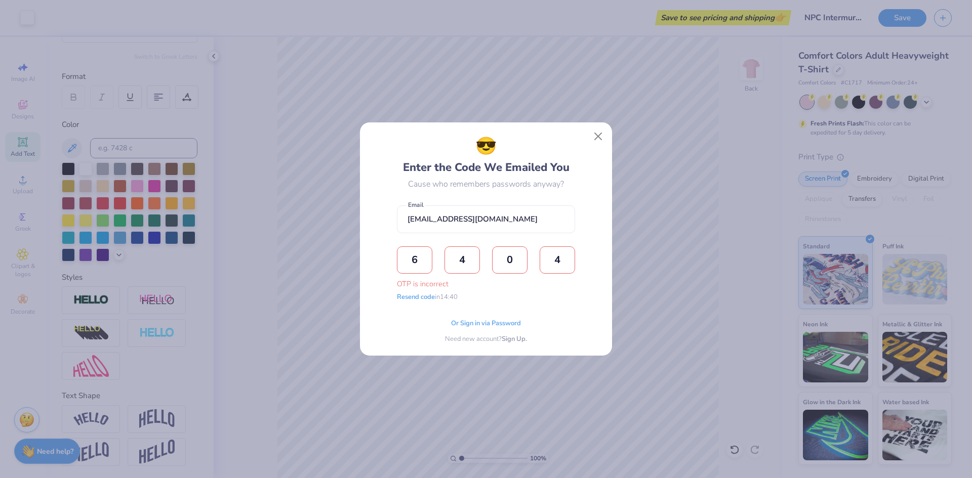
drag, startPoint x: 567, startPoint y: 263, endPoint x: 396, endPoint y: 255, distance: 171.2
click at [396, 253] on div "😎 Enter the Code We Emailed You Cause who remembers passwords anyway? lynnemcco…" at bounding box center [485, 239] width 229 height 211
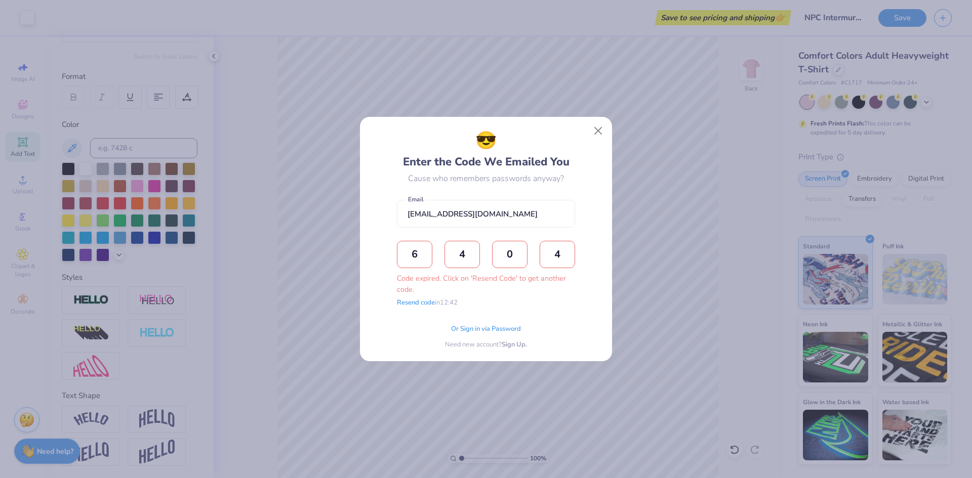
drag, startPoint x: 558, startPoint y: 254, endPoint x: 385, endPoint y: 255, distance: 173.1
click at [385, 255] on div "😎 Enter the Code We Emailed You Cause who remembers passwords anyway? lynnemcco…" at bounding box center [485, 239] width 229 height 222
click at [596, 124] on button "Close" at bounding box center [597, 130] width 19 height 19
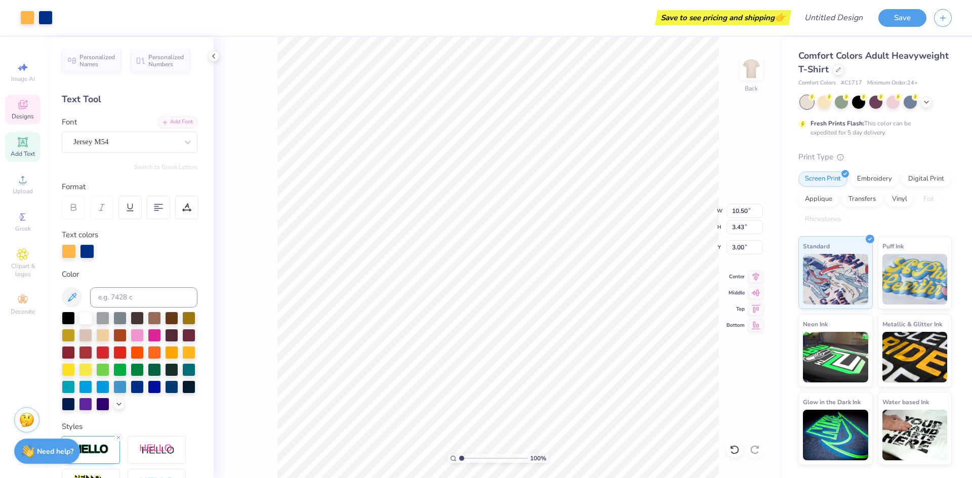
scroll to position [9, 1]
type textarea "Intermurals"
type input "12.50"
type input "3.30"
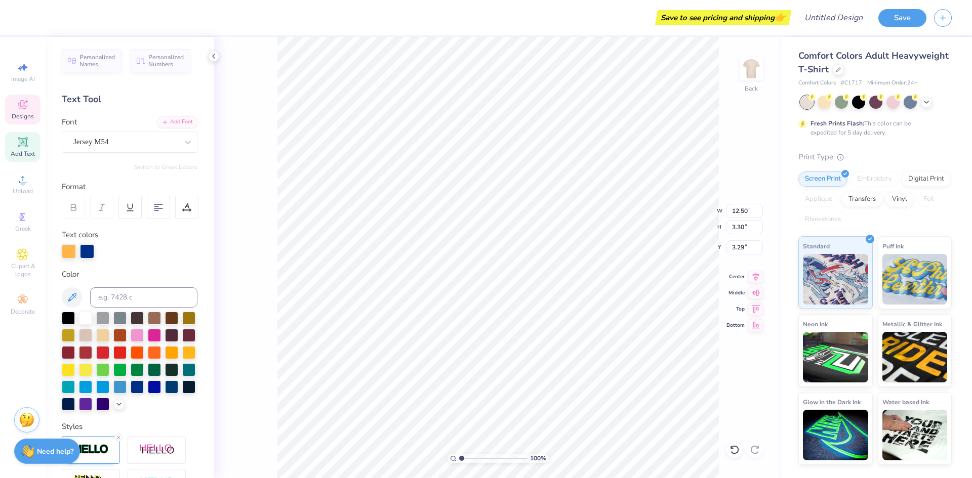
type input "3.29"
type input "3.32"
click at [71, 249] on div at bounding box center [69, 250] width 14 height 14
click at [70, 256] on div at bounding box center [69, 251] width 14 height 14
click at [69, 257] on div at bounding box center [69, 250] width 14 height 14
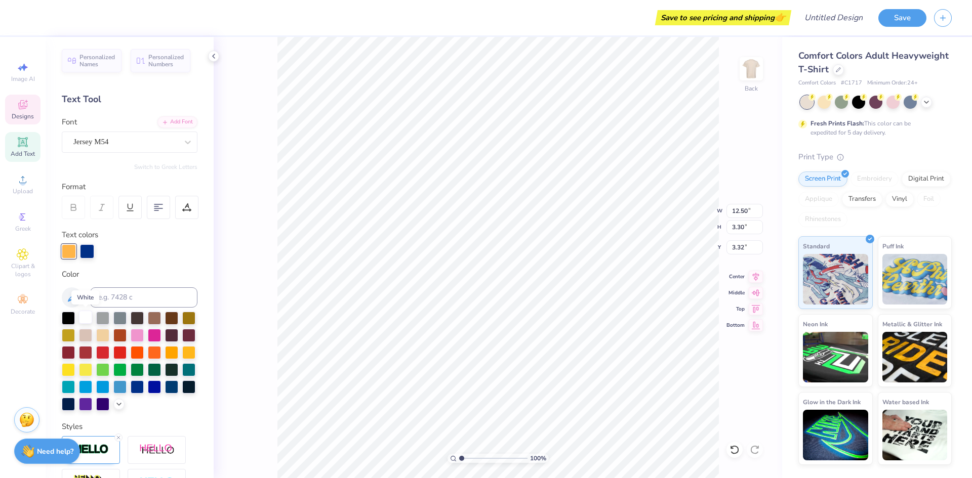
click at [92, 317] on div at bounding box center [85, 317] width 13 height 13
click at [87, 255] on div at bounding box center [87, 250] width 14 height 14
click at [161, 335] on div at bounding box center [154, 334] width 13 height 13
click at [144, 335] on div at bounding box center [137, 334] width 13 height 13
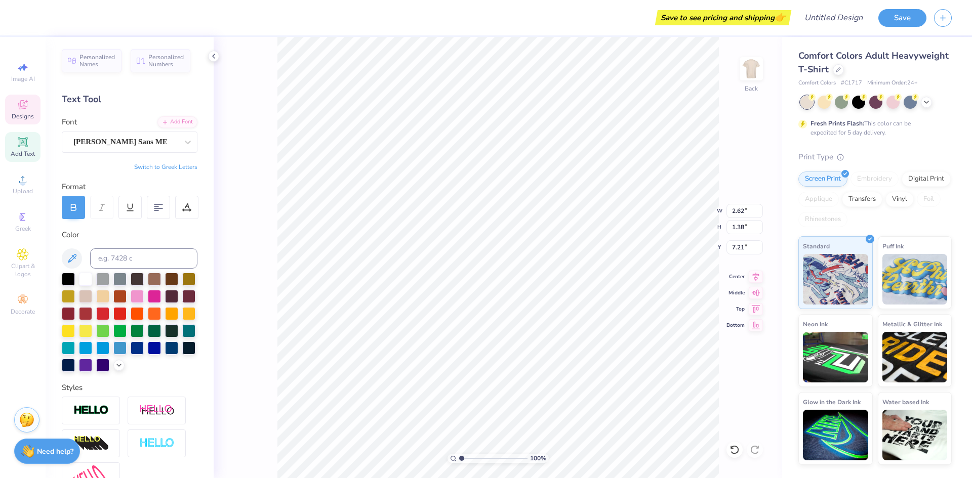
scroll to position [9, 1]
type textarea "n"
type textarea "NPC"
type input "1.73"
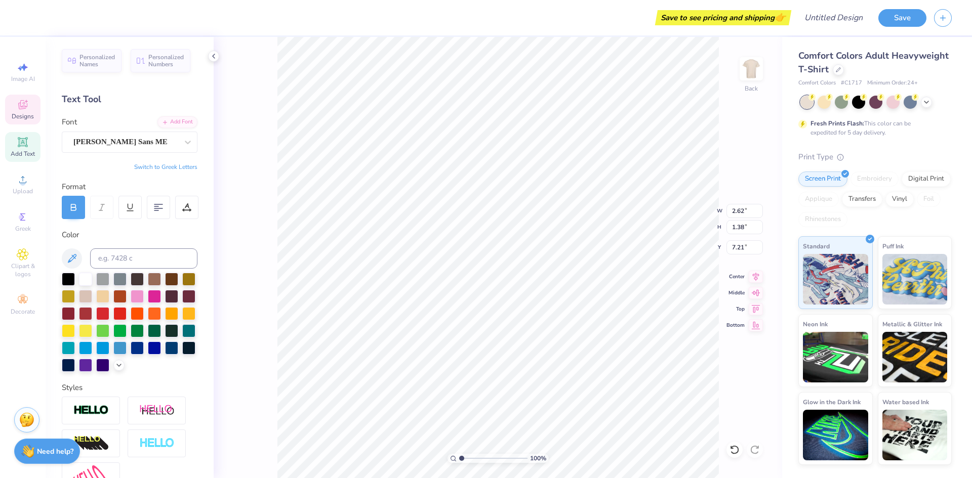
type input "3.87"
type input "6.32"
click at [83, 280] on div at bounding box center [85, 278] width 13 height 13
click at [448, 195] on div "Cut Copy Paste Remove Background Duplicate Select All Delete Group Ungroup Brin…" at bounding box center [487, 323] width 79 height 257
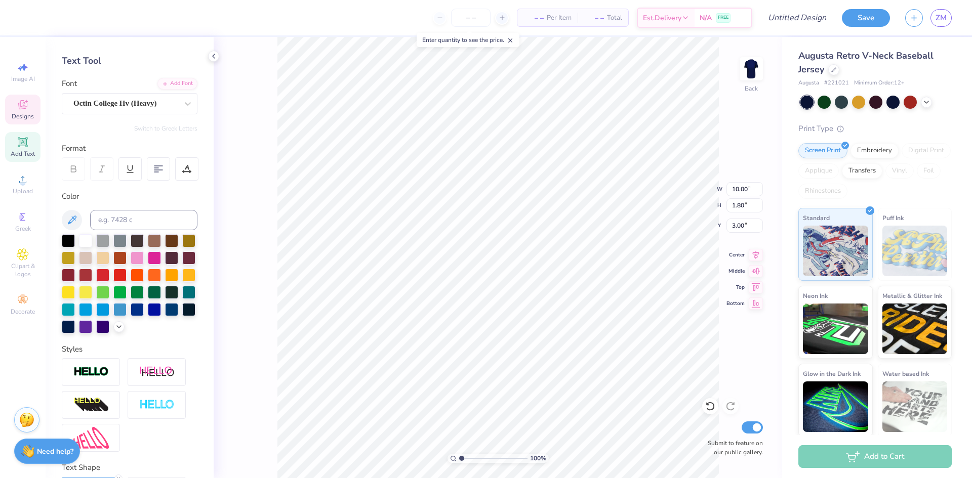
scroll to position [128, 0]
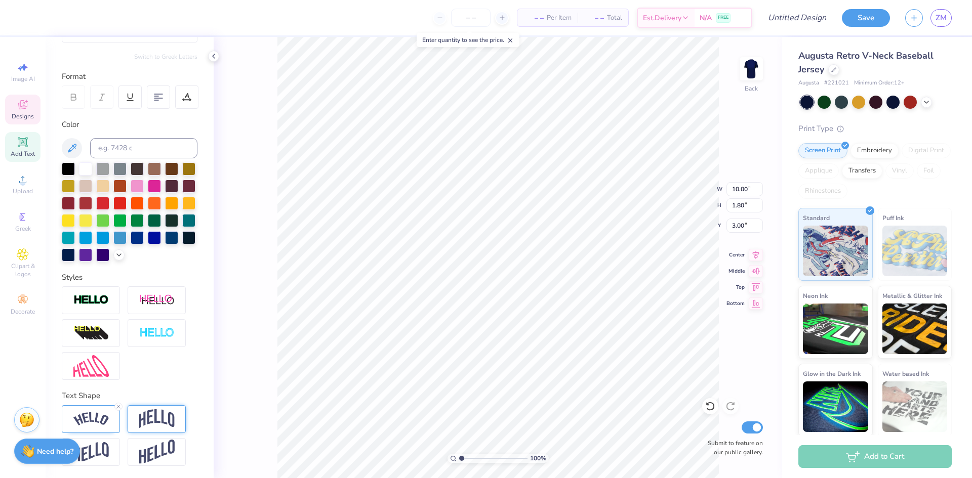
click at [152, 415] on img at bounding box center [156, 418] width 35 height 19
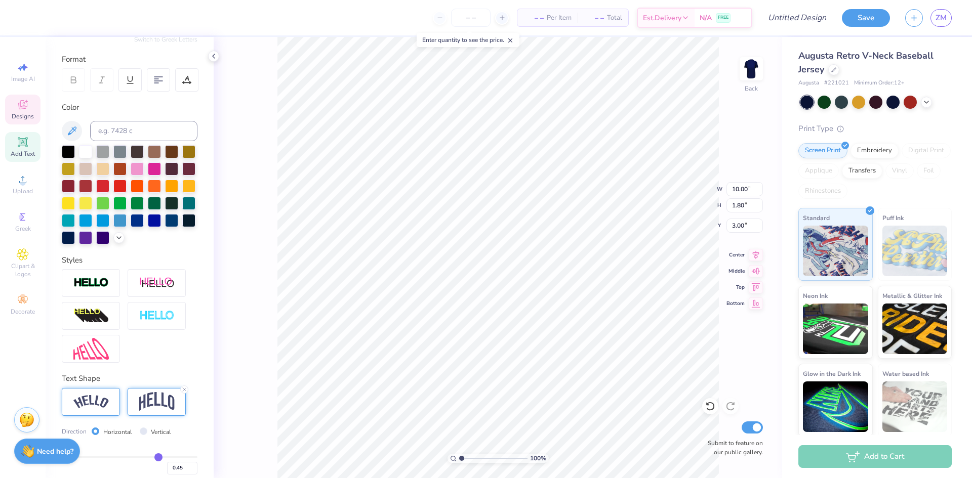
click at [102, 409] on img at bounding box center [90, 402] width 35 height 14
click at [134, 416] on div at bounding box center [157, 402] width 58 height 28
click at [90, 409] on img at bounding box center [90, 402] width 35 height 14
click at [144, 411] on img at bounding box center [156, 401] width 35 height 19
click at [116, 416] on div at bounding box center [91, 402] width 58 height 28
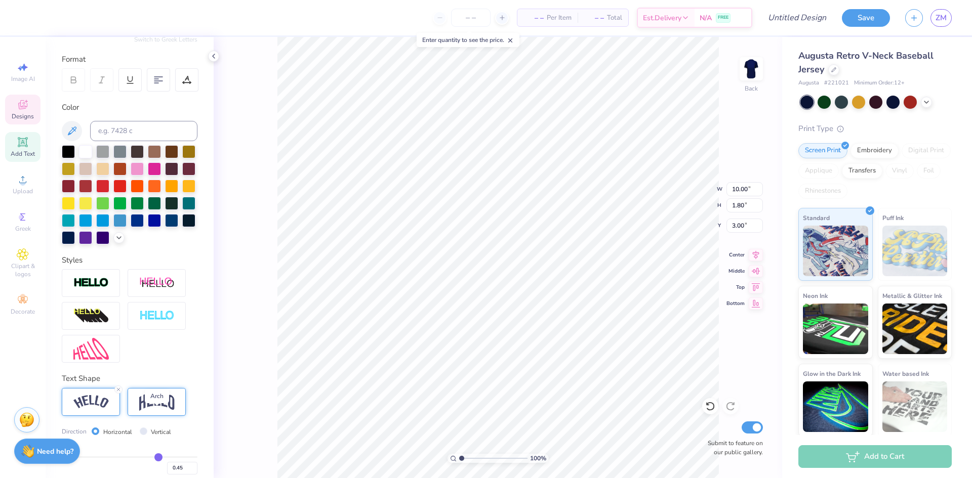
click at [155, 411] on img at bounding box center [156, 401] width 35 height 19
click at [111, 416] on div at bounding box center [91, 402] width 58 height 28
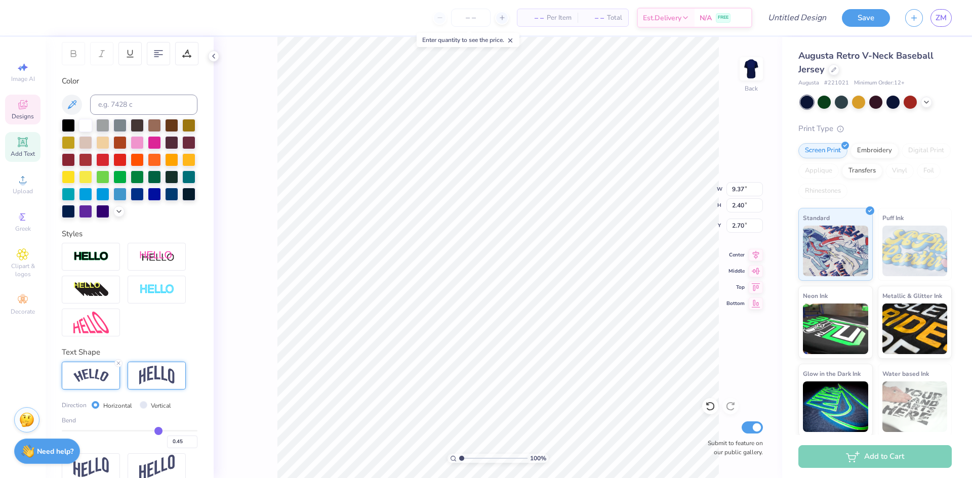
scroll to position [186, 0]
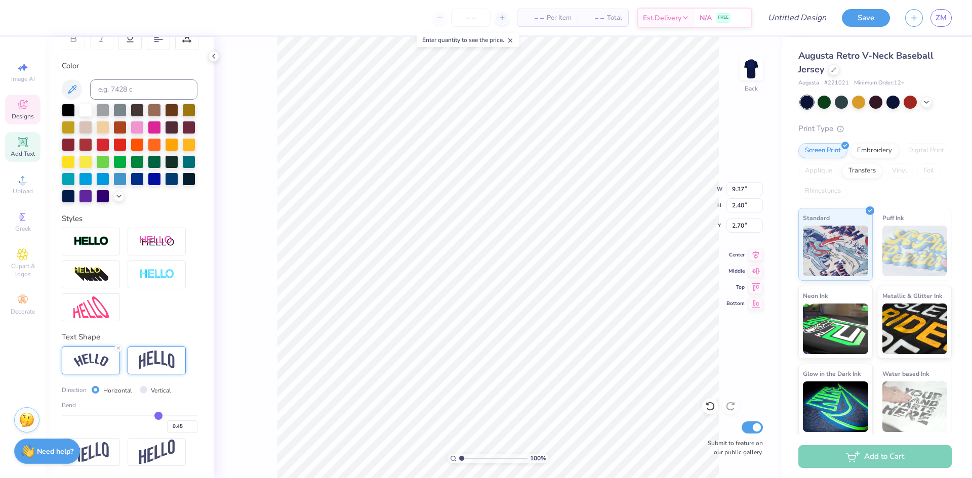
click at [145, 360] on img at bounding box center [156, 360] width 35 height 19
